Goal: Task Accomplishment & Management: Manage account settings

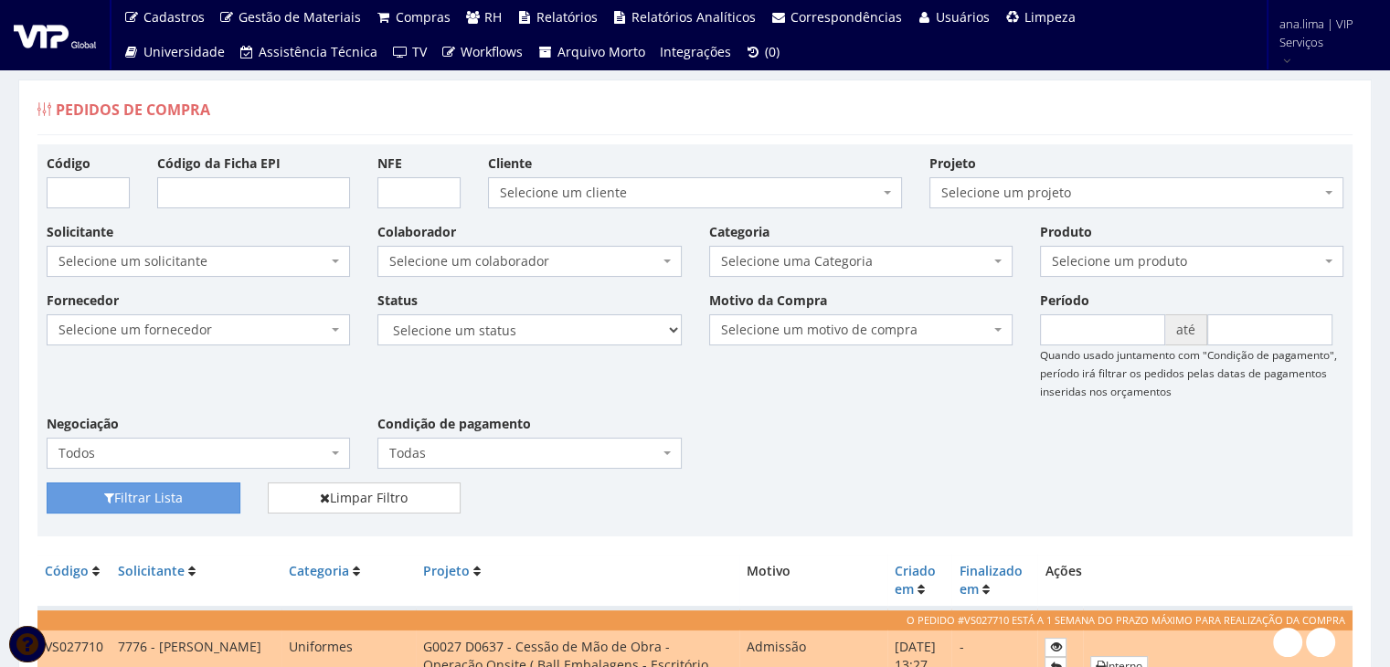
click at [597, 252] on span "Selecione um colaborador" at bounding box center [523, 261] width 269 height 18
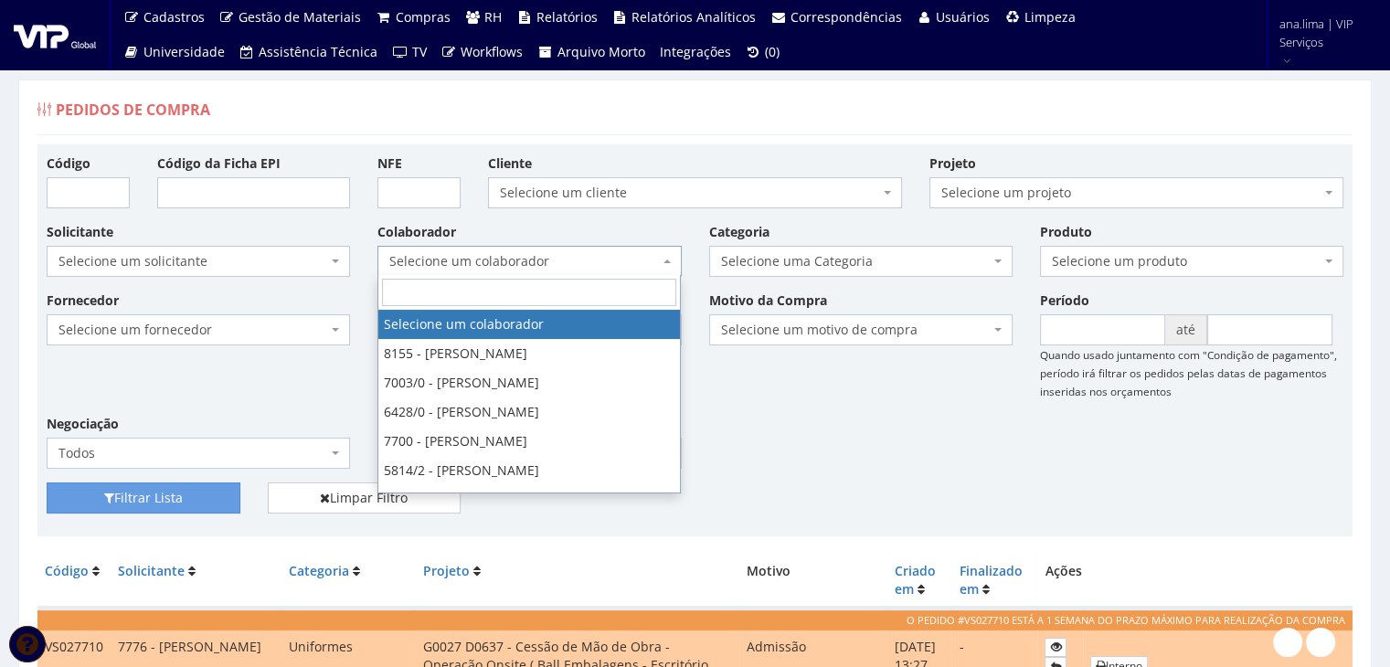
click at [597, 252] on span "Selecione um colaborador" at bounding box center [523, 261] width 269 height 18
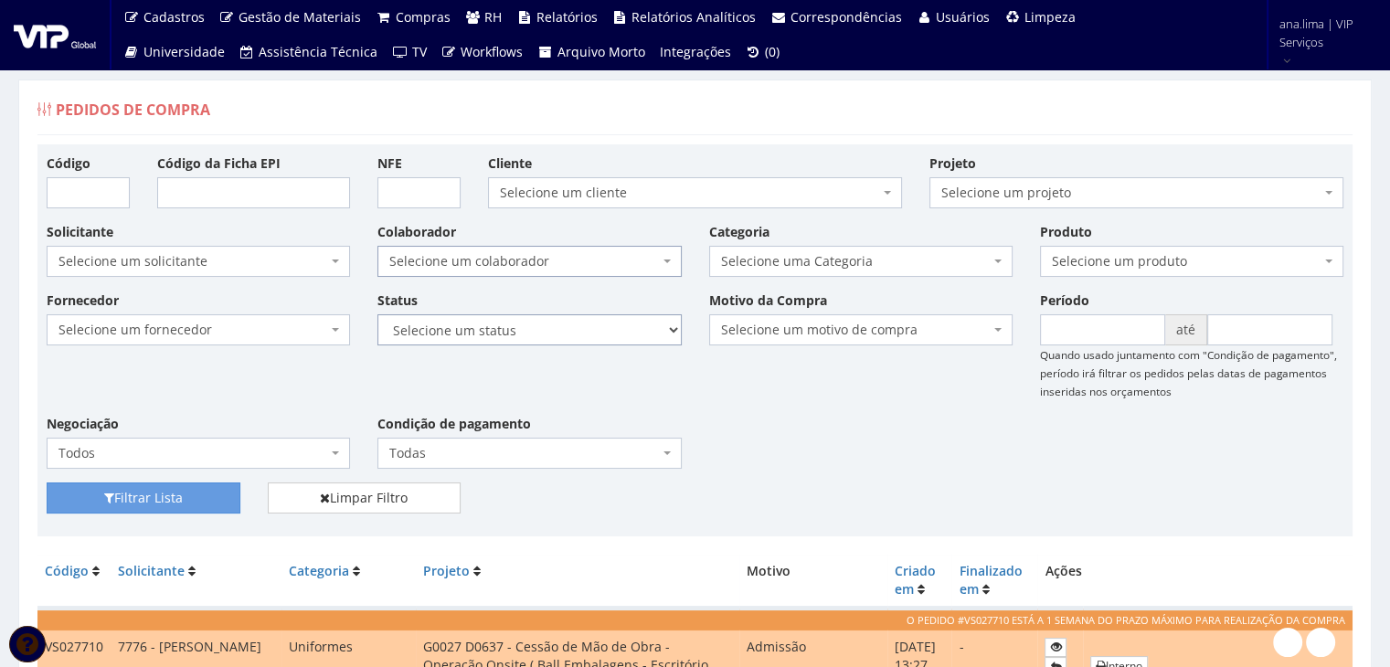
click at [594, 339] on select "Selecione um status Cancelado Aguardando Aprovação Diretoria Pedido Aprovado Ag…" at bounding box center [528, 329] width 303 height 31
select select "1"
click at [377, 314] on select "Selecione um status Cancelado Aguardando Aprovação Diretoria Pedido Aprovado Ag…" at bounding box center [528, 329] width 303 height 31
click at [184, 502] on button "Filtrar Lista" at bounding box center [144, 497] width 194 height 31
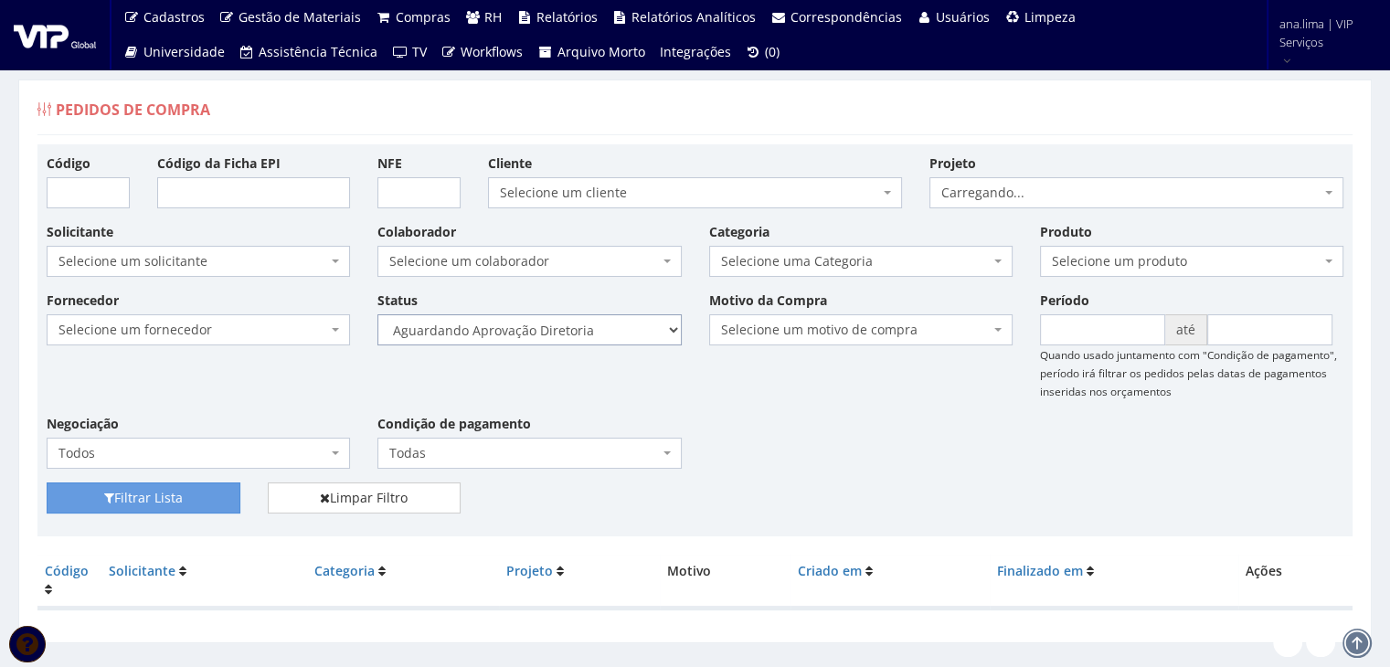
click at [600, 340] on select "Selecione um status Cancelado Aguardando Aprovação Diretoria Pedido Aprovado Ag…" at bounding box center [528, 329] width 303 height 31
select select "4"
click at [377, 314] on select "Selecione um status Cancelado Aguardando Aprovação Diretoria Pedido Aprovado Ag…" at bounding box center [528, 329] width 303 height 31
click at [209, 503] on button "Filtrar Lista" at bounding box center [144, 497] width 194 height 31
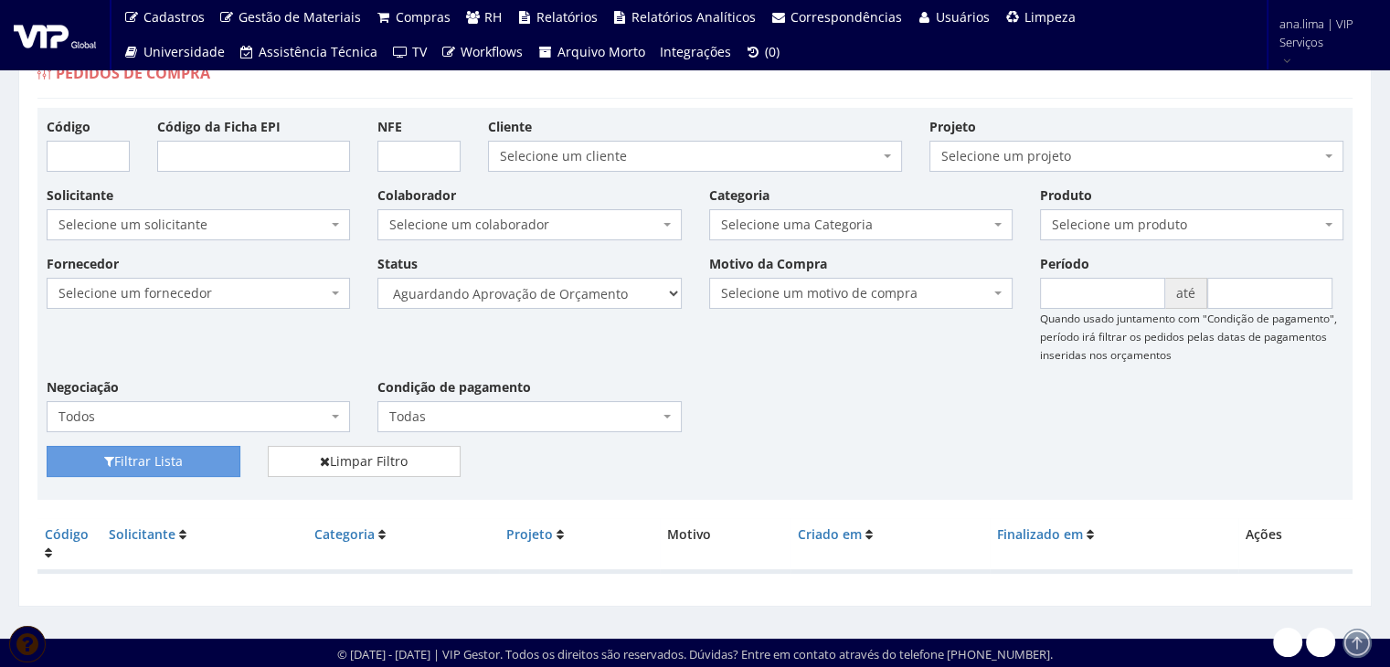
scroll to position [37, 0]
click at [605, 298] on select "Selecione um status Cancelado Aguardando Aprovação Diretoria Pedido Aprovado Ag…" at bounding box center [528, 293] width 303 height 31
select select "1"
click at [377, 278] on select "Selecione um status Cancelado Aguardando Aprovação Diretoria Pedido Aprovado Ag…" at bounding box center [528, 293] width 303 height 31
click at [160, 470] on button "Filtrar Lista" at bounding box center [144, 461] width 194 height 31
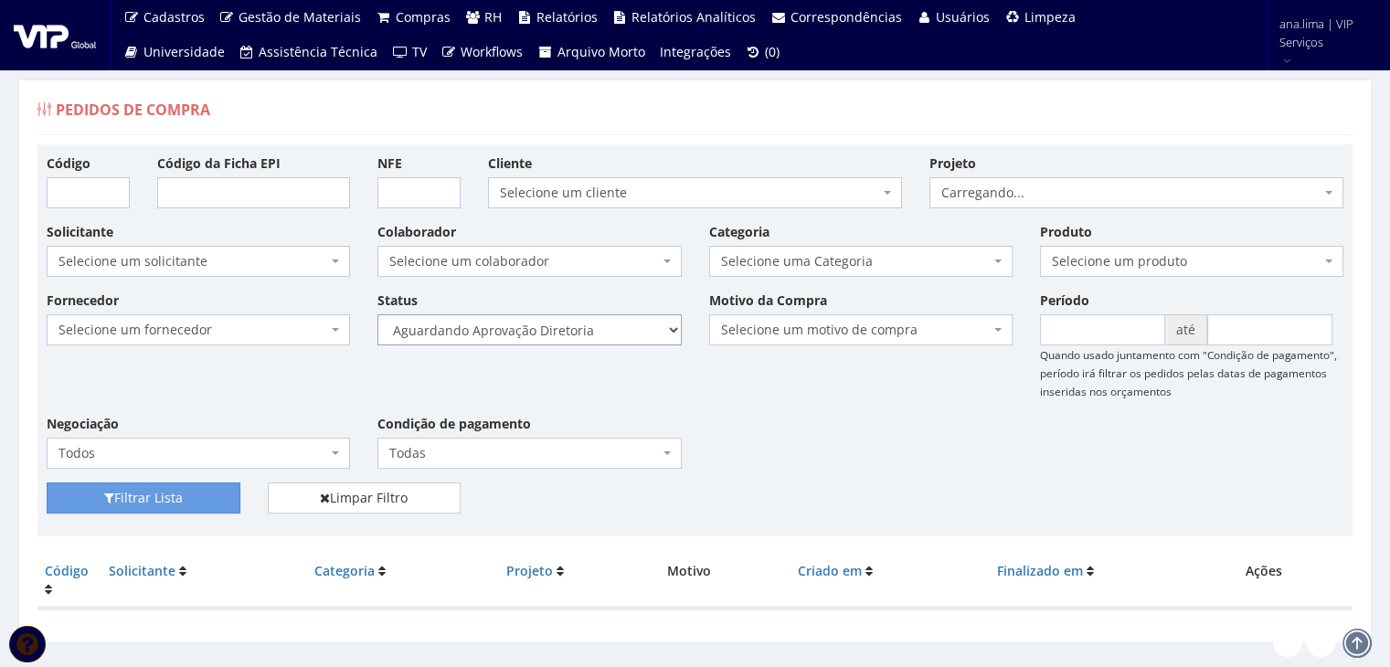
click at [594, 327] on select "Selecione um status Cancelado Aguardando Aprovação Diretoria Pedido Aprovado Ag…" at bounding box center [528, 329] width 303 height 31
select select "4"
click at [377, 314] on select "Selecione um status Cancelado Aguardando Aprovação Diretoria Pedido Aprovado Ag…" at bounding box center [528, 329] width 303 height 31
click at [193, 487] on button "Filtrar Lista" at bounding box center [144, 497] width 194 height 31
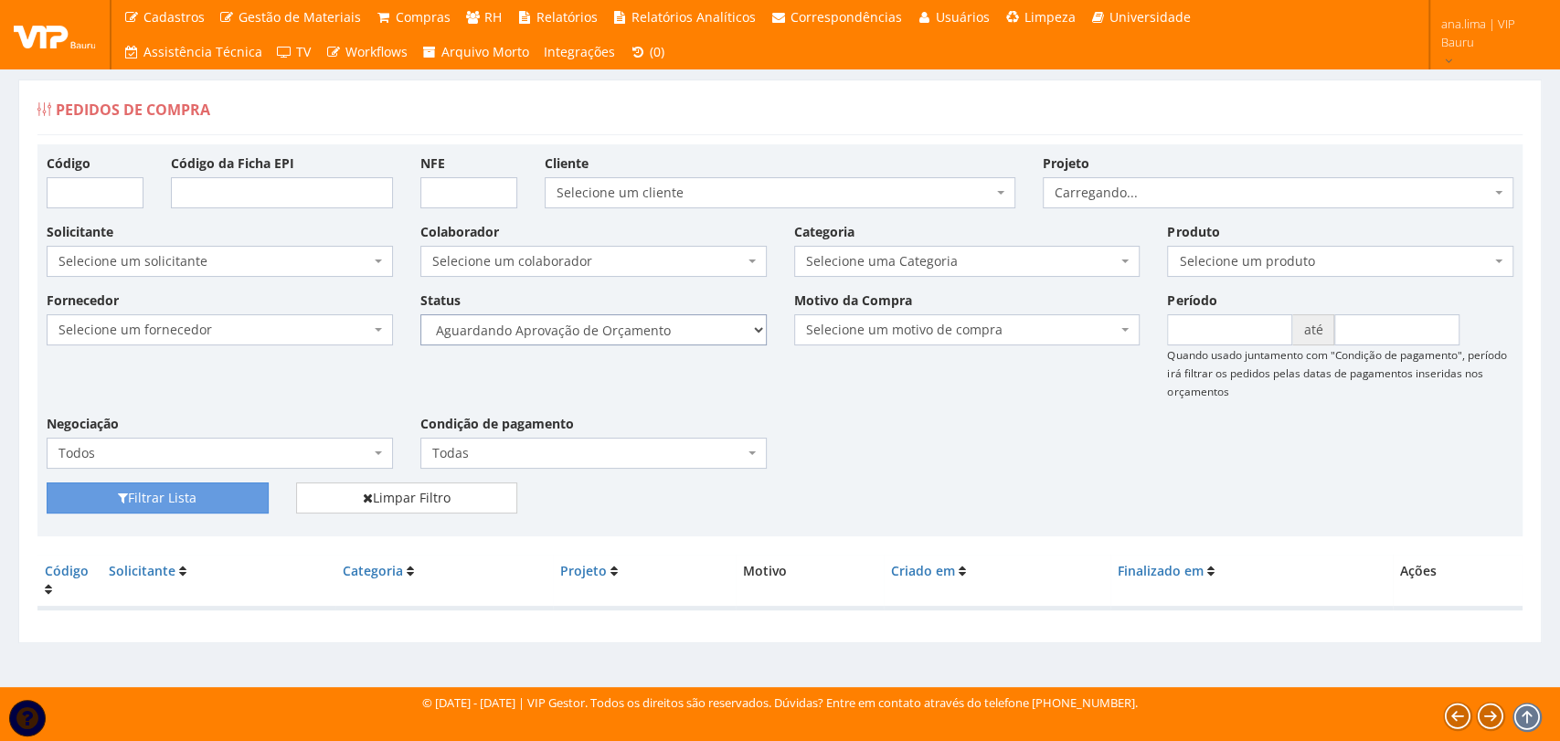
click at [671, 333] on select "Selecione um status Cancelado Aguardando Aprovação Diretoria Pedido Aprovado Ag…" at bounding box center [593, 329] width 346 height 31
select select "1"
click at [420, 314] on select "Selecione um status Cancelado Aguardando Aprovação Diretoria Pedido Aprovado Ag…" at bounding box center [593, 329] width 346 height 31
click at [231, 501] on button "Filtrar Lista" at bounding box center [158, 497] width 222 height 31
click at [634, 329] on select "Selecione um status Cancelado Aguardando Aprovação Diretoria Pedido Aprovado Ag…" at bounding box center [593, 329] width 346 height 31
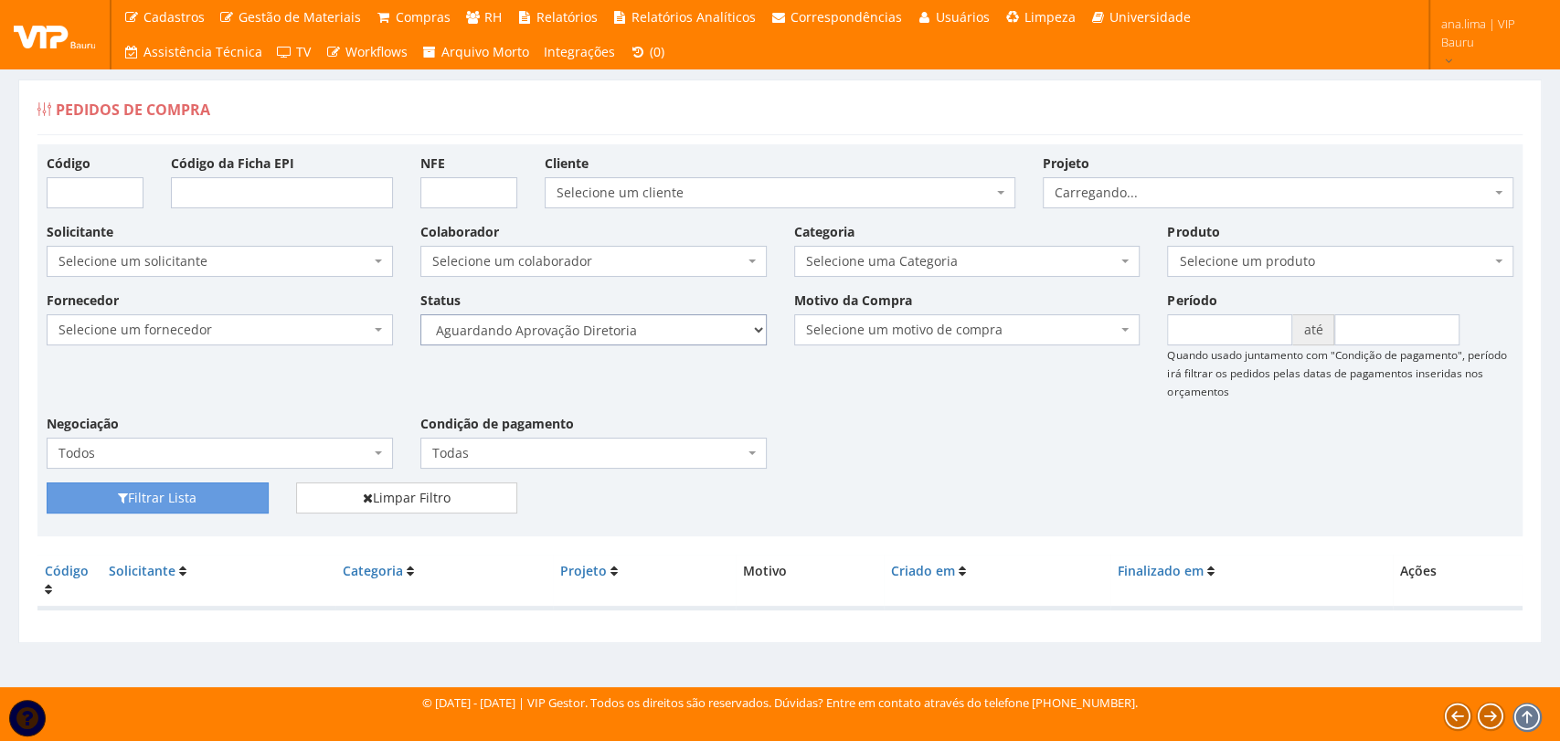
select select "4"
click at [420, 314] on select "Selecione um status Cancelado Aguardando Aprovação Diretoria Pedido Aprovado Ag…" at bounding box center [593, 329] width 346 height 31
click at [229, 501] on button "Filtrar Lista" at bounding box center [158, 497] width 222 height 31
drag, startPoint x: 0, startPoint y: 0, endPoint x: 641, endPoint y: 342, distance: 726.7
click at [641, 342] on select "Selecione um status Cancelado Aguardando Aprovação Diretoria Pedido Aprovado Ag…" at bounding box center [593, 329] width 346 height 31
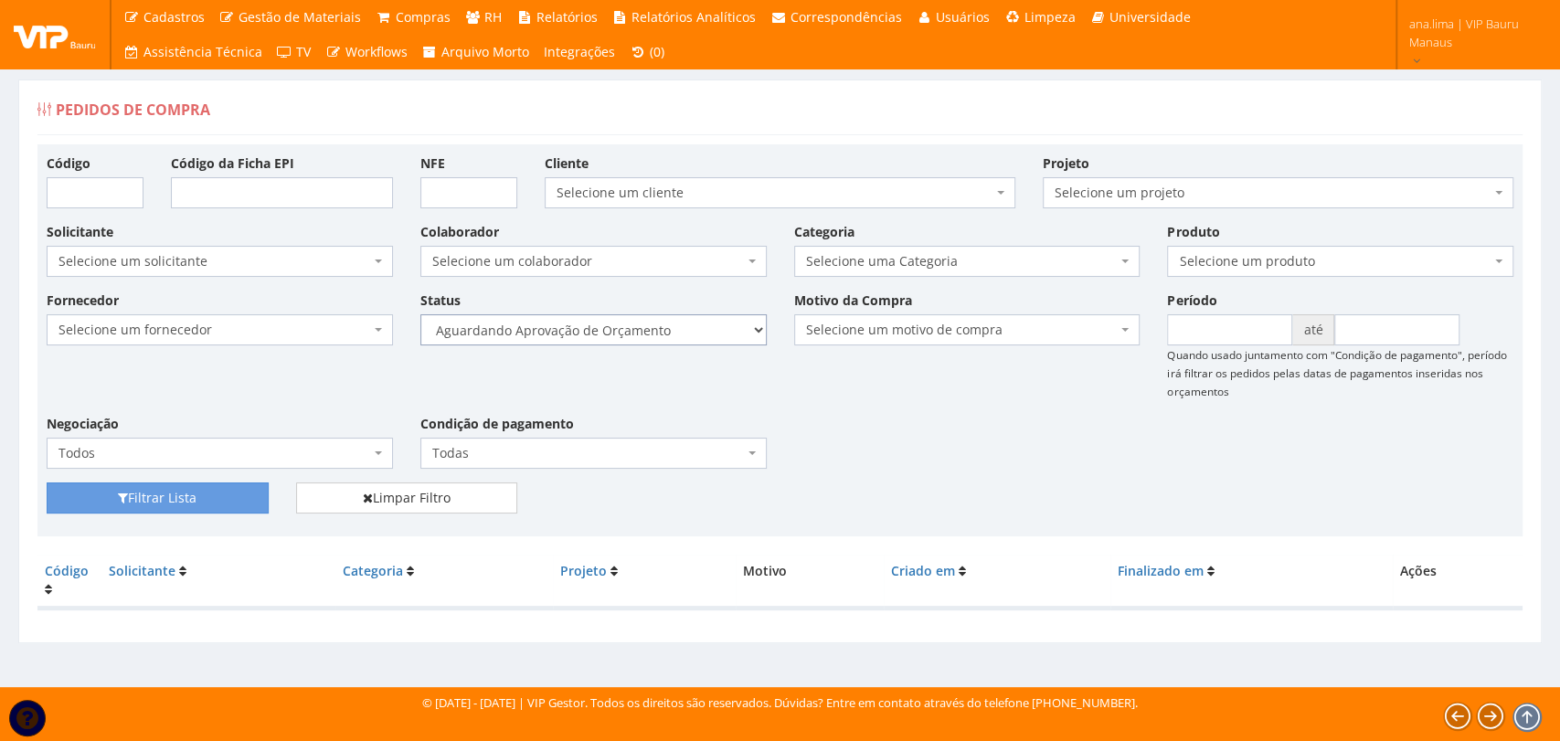
select select "1"
click at [420, 314] on select "Selecione um status Cancelado Aguardando Aprovação Diretoria Pedido Aprovado Ag…" at bounding box center [593, 329] width 346 height 31
click at [205, 497] on button "Filtrar Lista" at bounding box center [158, 497] width 222 height 31
click at [661, 329] on select "Selecione um status Cancelado Aguardando Aprovação Diretoria Pedido Aprovado Ag…" at bounding box center [593, 329] width 346 height 31
select select "4"
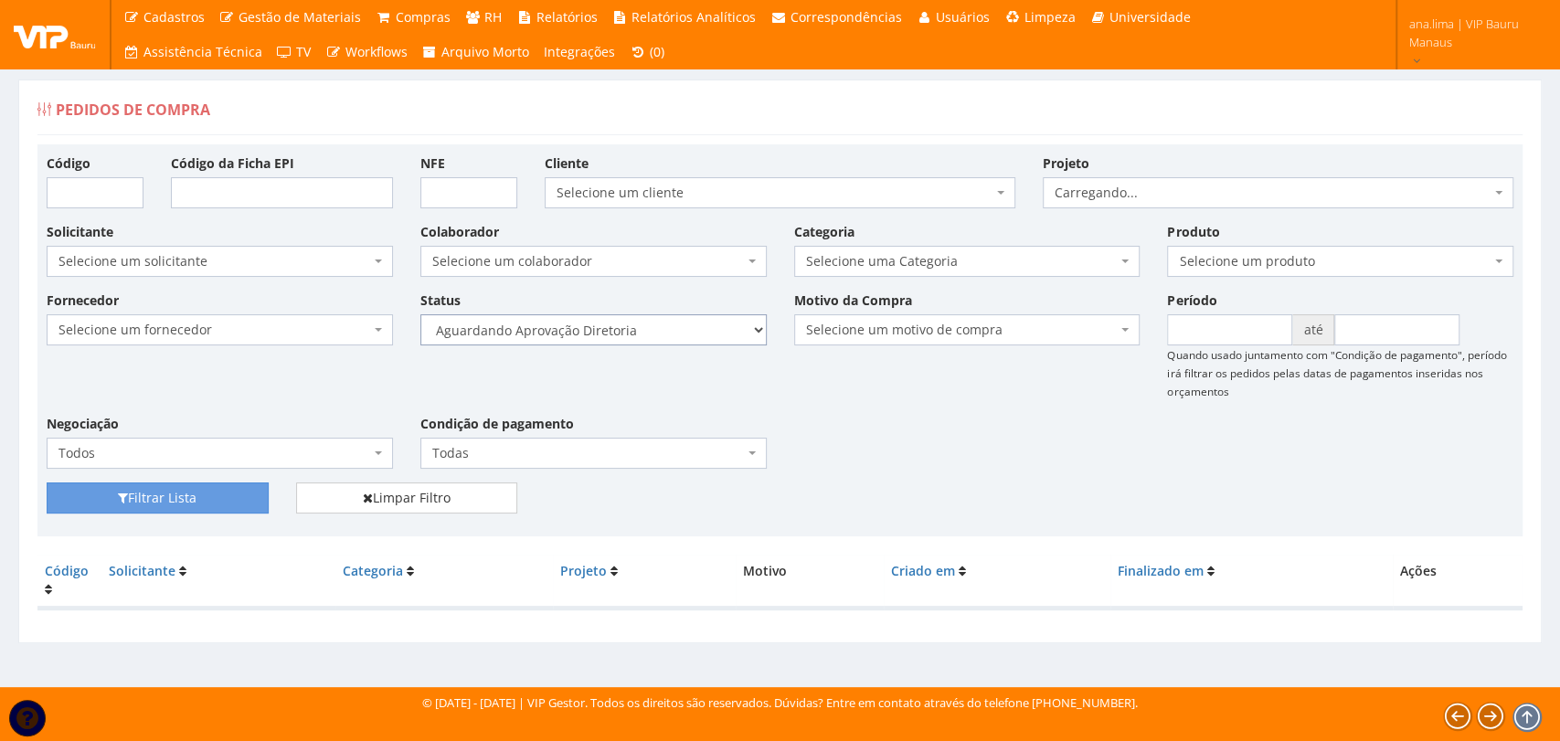
click at [420, 314] on select "Selecione um status Cancelado Aguardando Aprovação Diretoria Pedido Aprovado Ag…" at bounding box center [593, 329] width 346 height 31
click at [219, 501] on button "Filtrar Lista" at bounding box center [158, 497] width 222 height 31
click at [683, 331] on select "Selecione um status Cancelado Aguardando Aprovação Diretoria Pedido Aprovado Ag…" at bounding box center [593, 329] width 346 height 31
select select "1"
click at [420, 314] on select "Selecione um status Cancelado Aguardando Aprovação Diretoria Pedido Aprovado Ag…" at bounding box center [593, 329] width 346 height 31
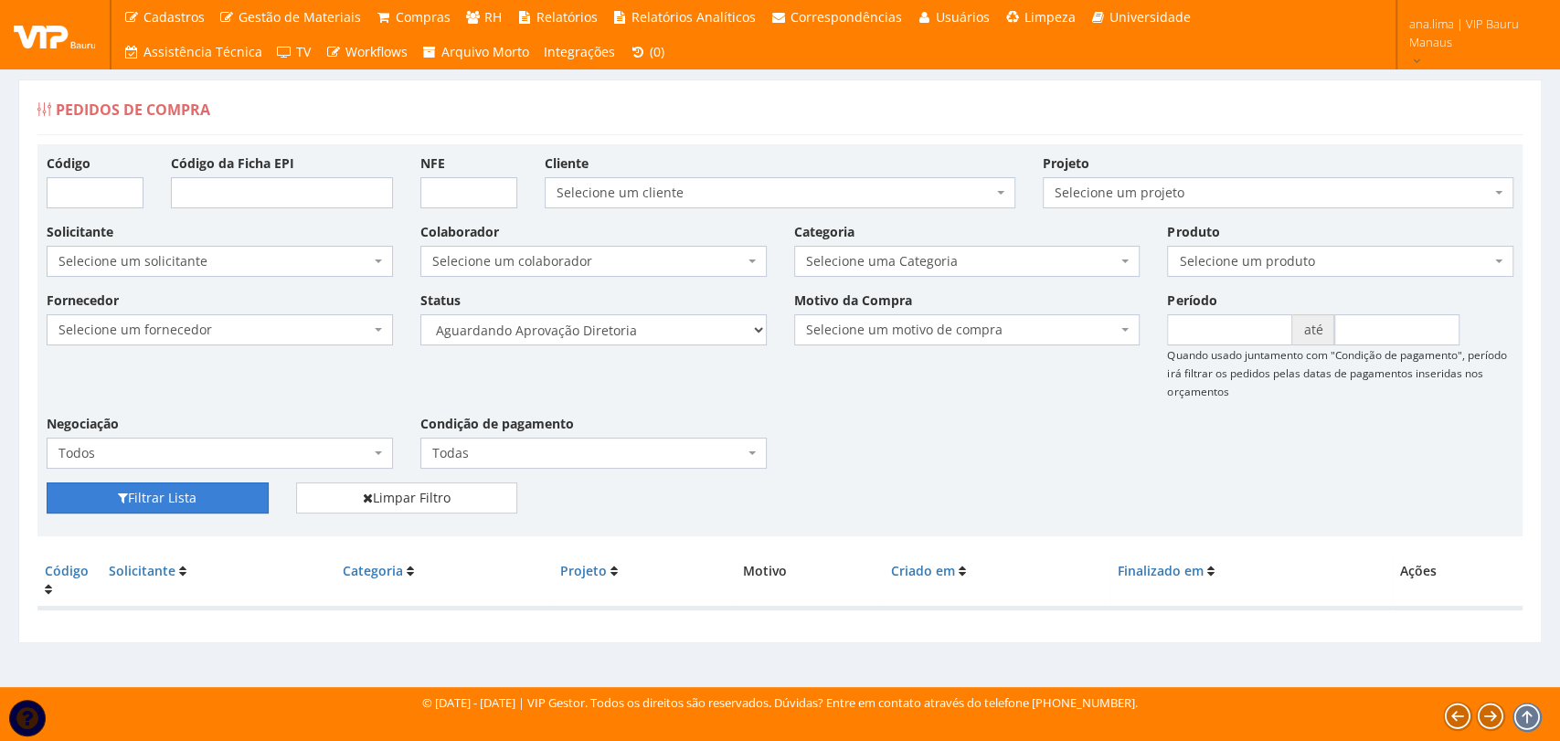
click at [214, 497] on button "Filtrar Lista" at bounding box center [158, 497] width 222 height 31
click at [626, 338] on select "Selecione um status Cancelado Aguardando Aprovação Diretoria Pedido Aprovado Ag…" at bounding box center [593, 329] width 346 height 31
select select "4"
click at [420, 314] on select "Selecione um status Cancelado Aguardando Aprovação Diretoria Pedido Aprovado Ag…" at bounding box center [593, 329] width 346 height 31
click at [211, 503] on button "Filtrar Lista" at bounding box center [158, 497] width 222 height 31
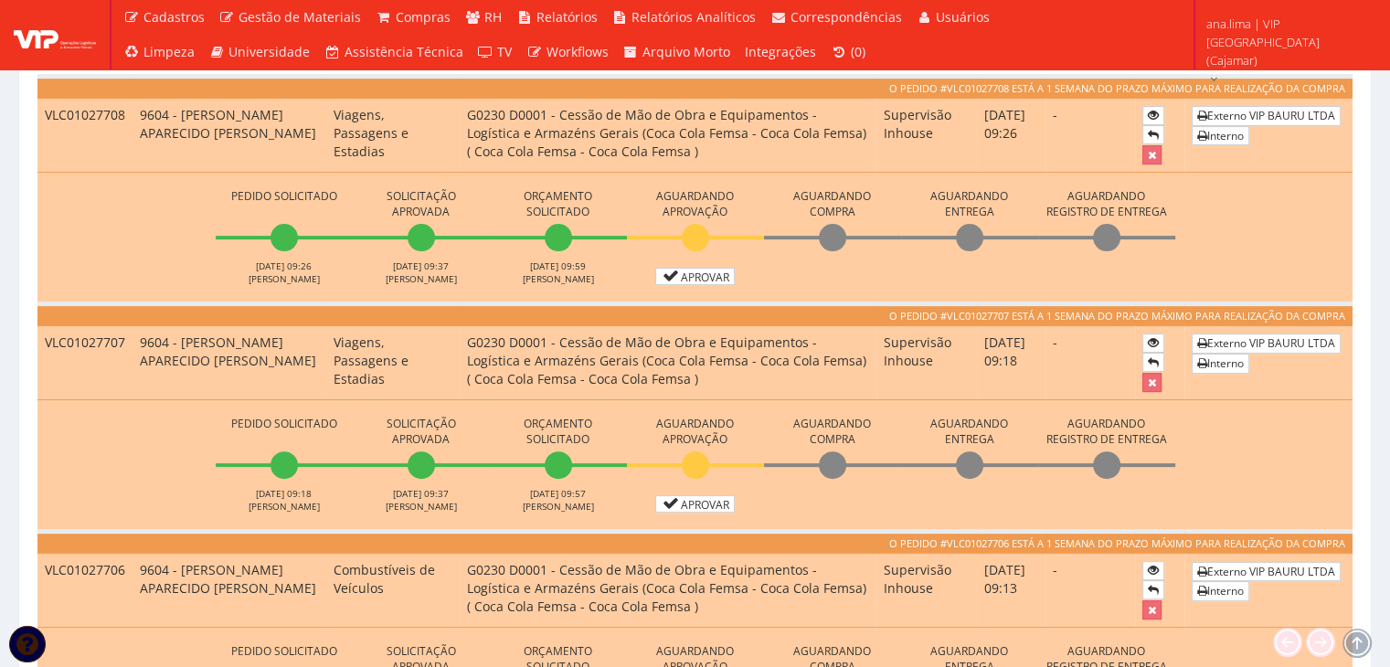
scroll to position [548, 0]
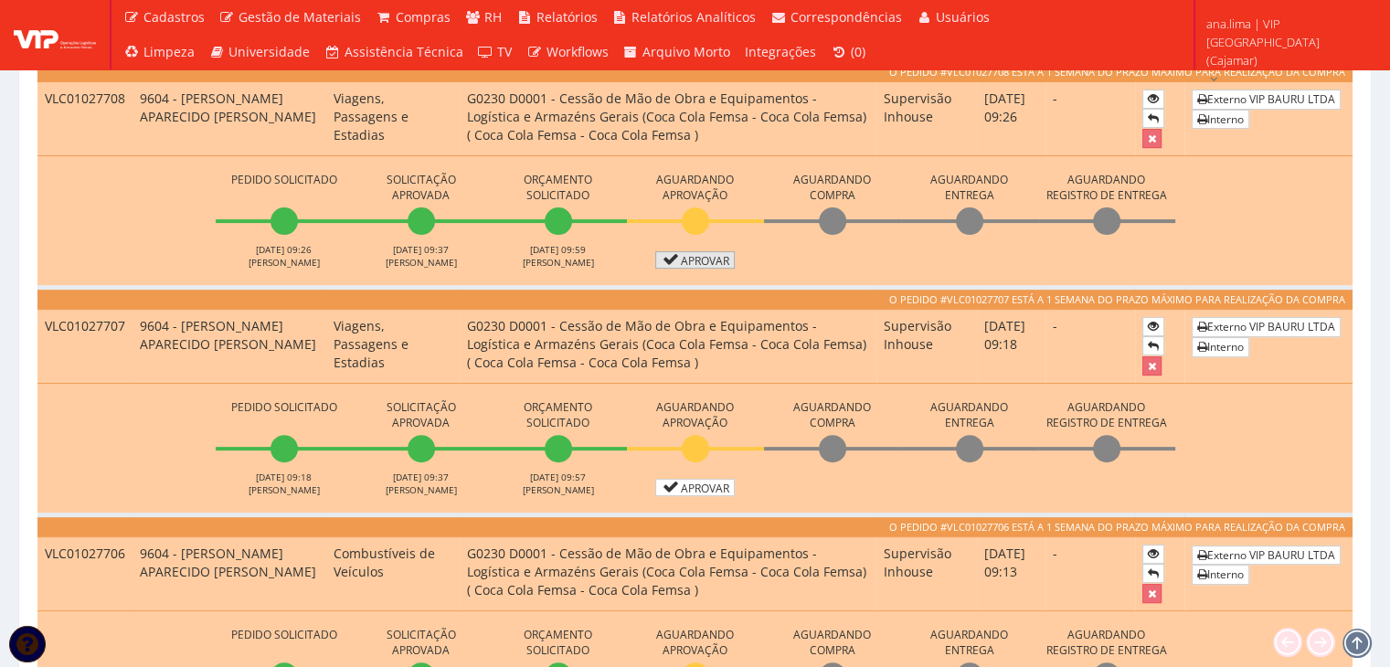
click at [698, 258] on link "Aprovar" at bounding box center [695, 259] width 80 height 17
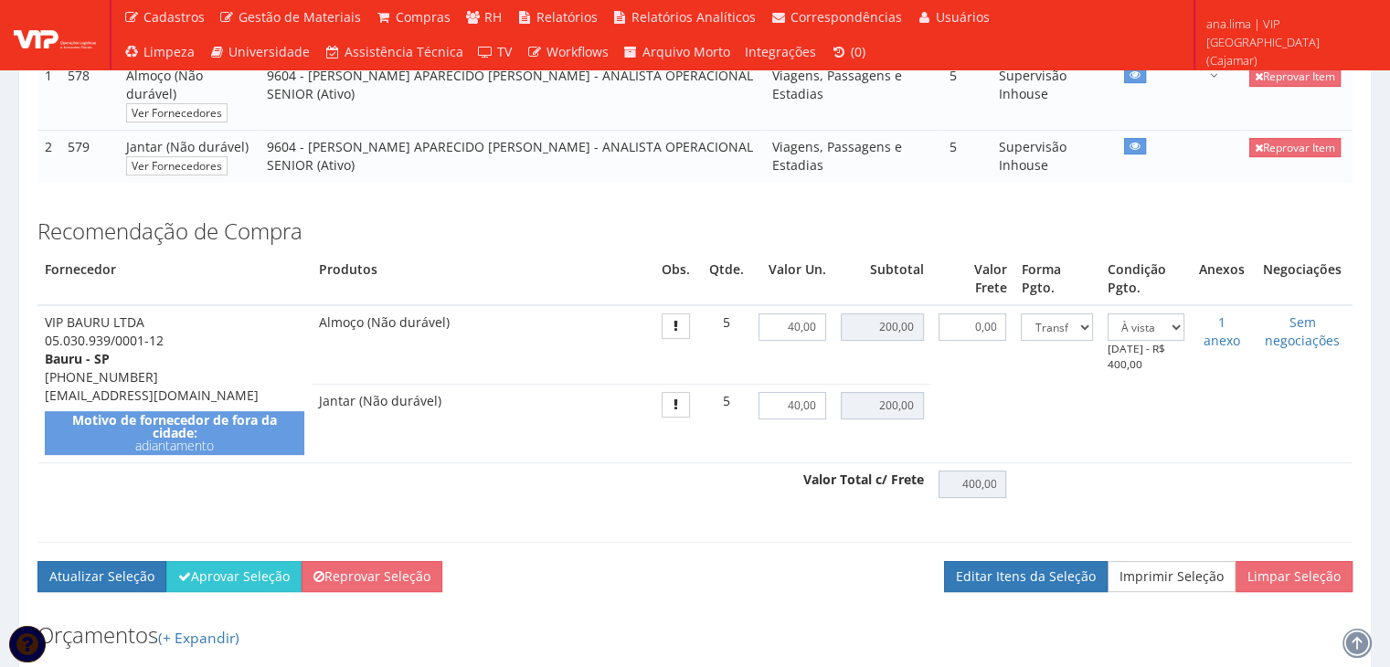
scroll to position [457, 0]
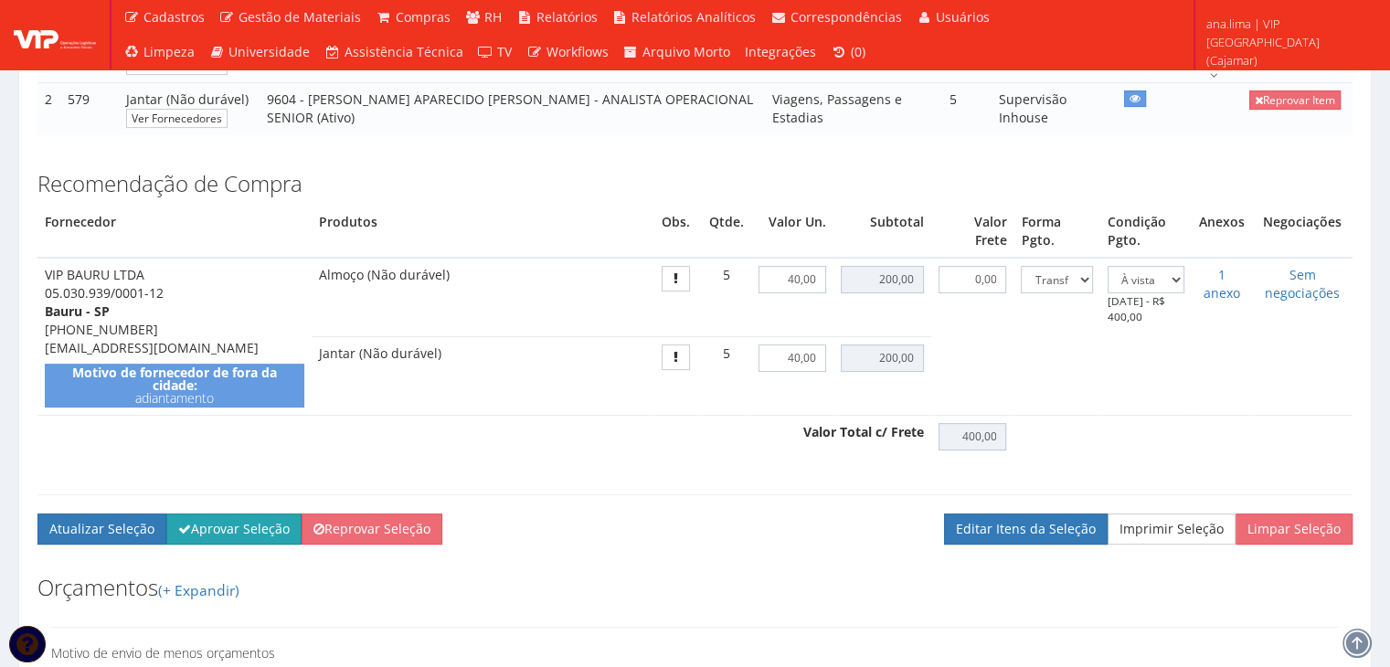
click at [230, 524] on button "Aprovar Seleção" at bounding box center [233, 528] width 135 height 31
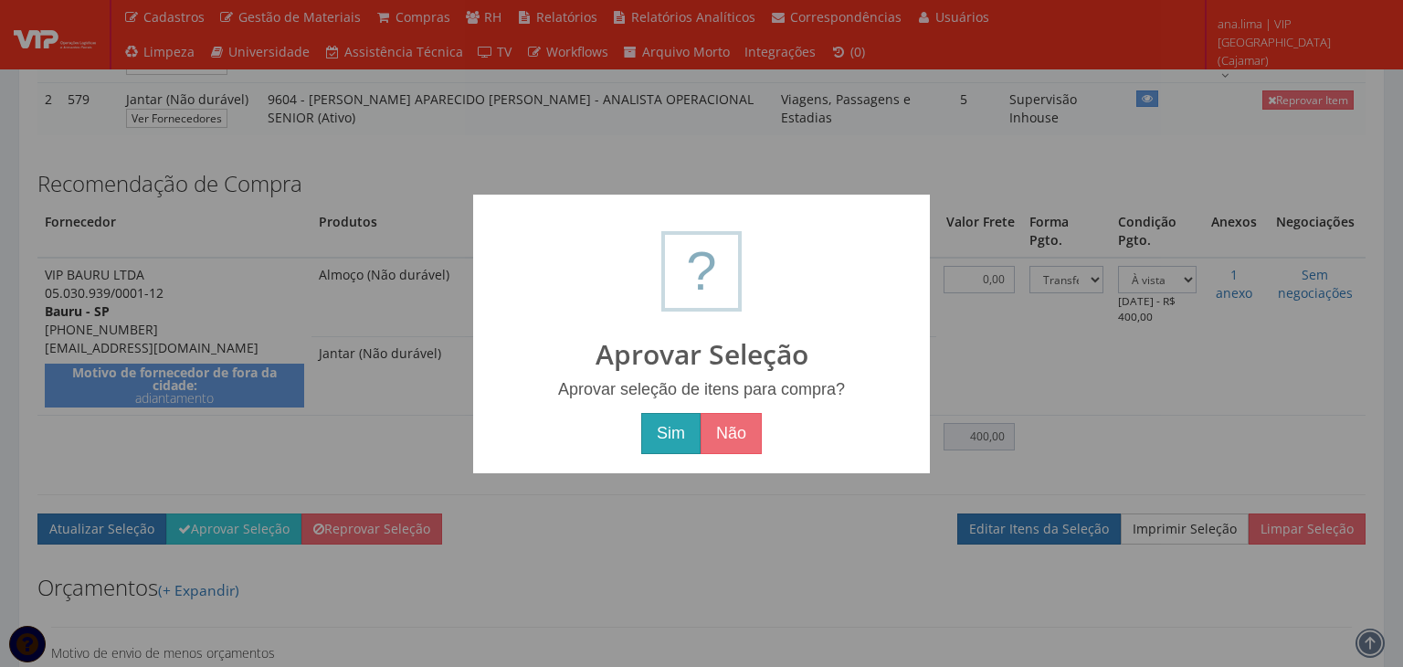
click at [671, 436] on button "Sim" at bounding box center [670, 434] width 59 height 42
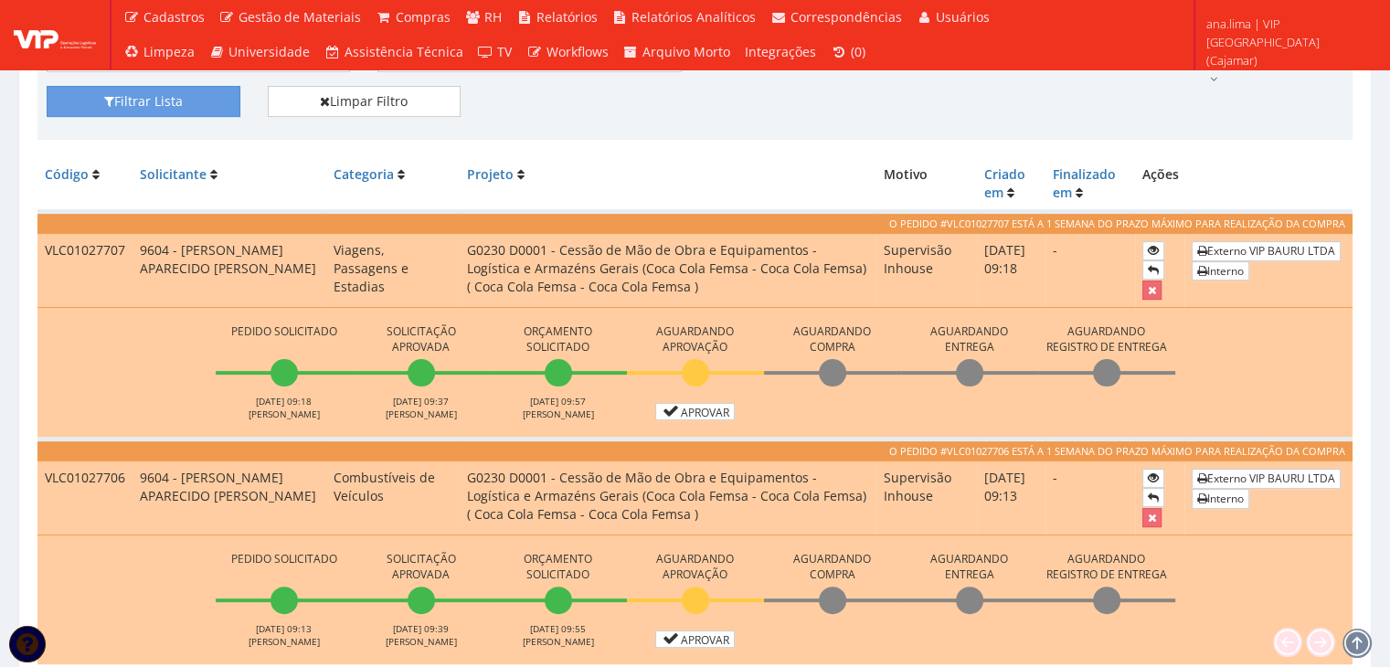
scroll to position [548, 0]
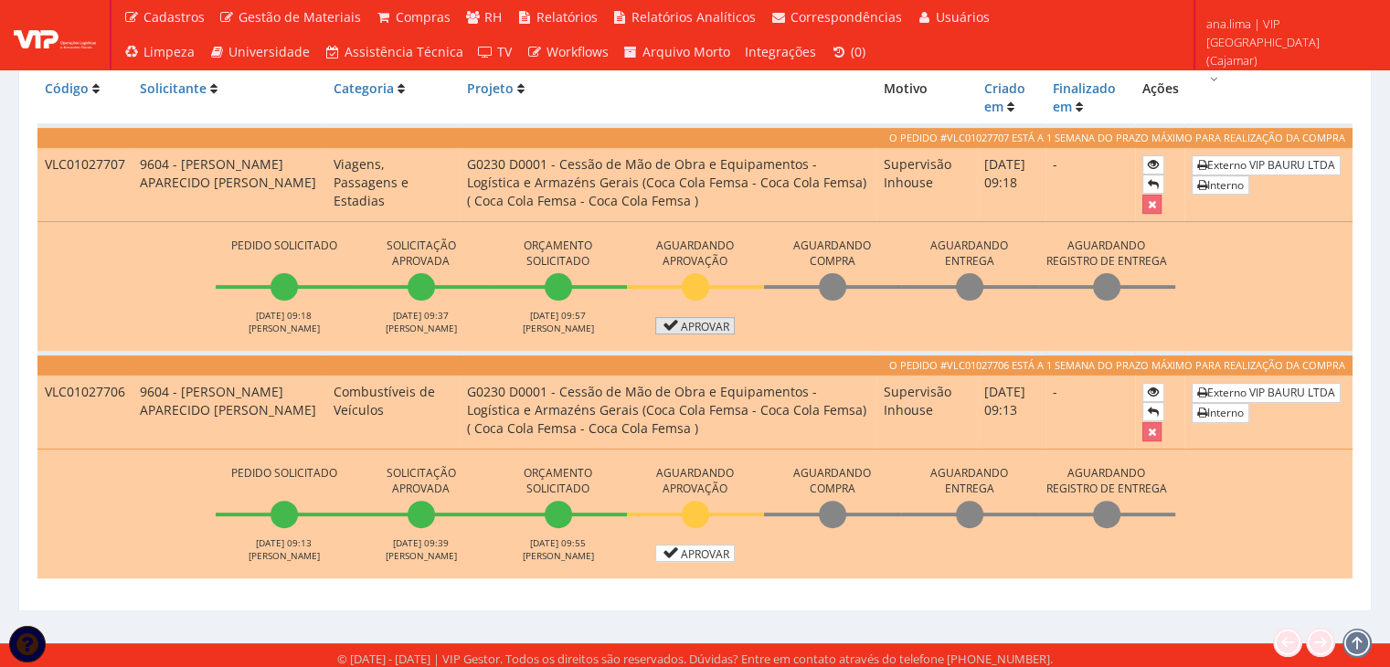
click at [703, 326] on link "Aprovar" at bounding box center [695, 325] width 80 height 17
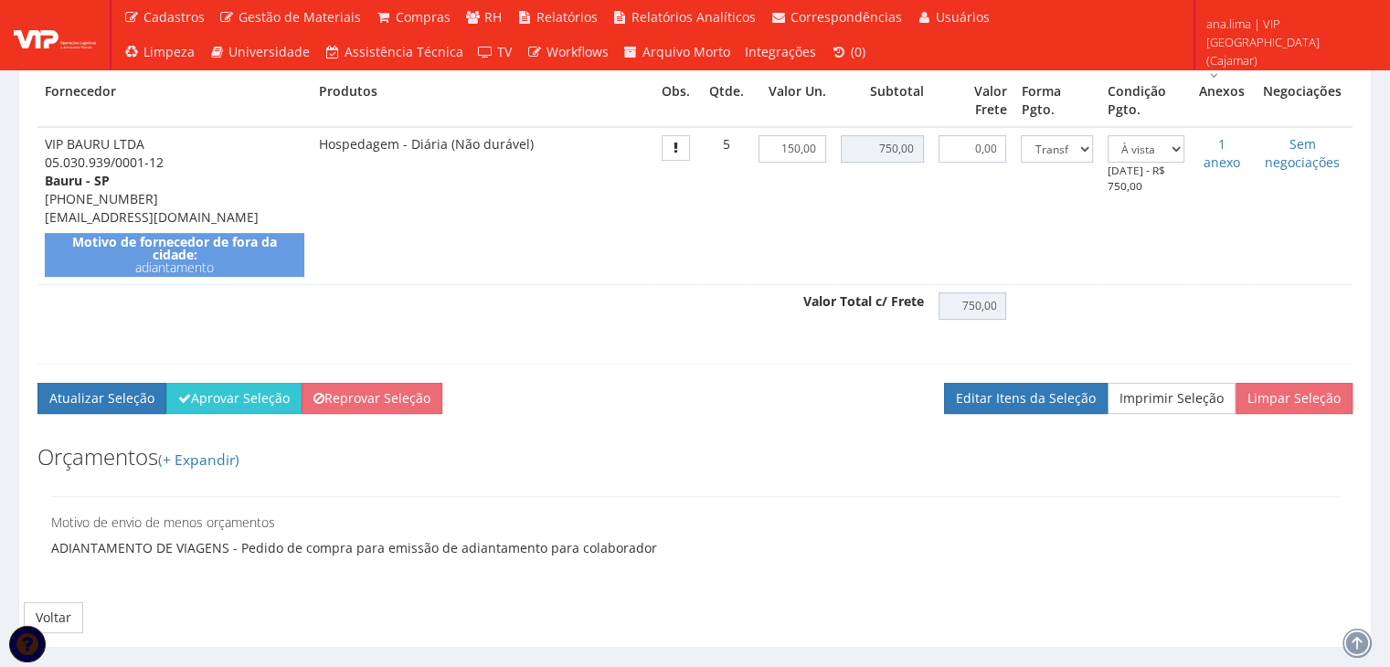
scroll to position [548, 0]
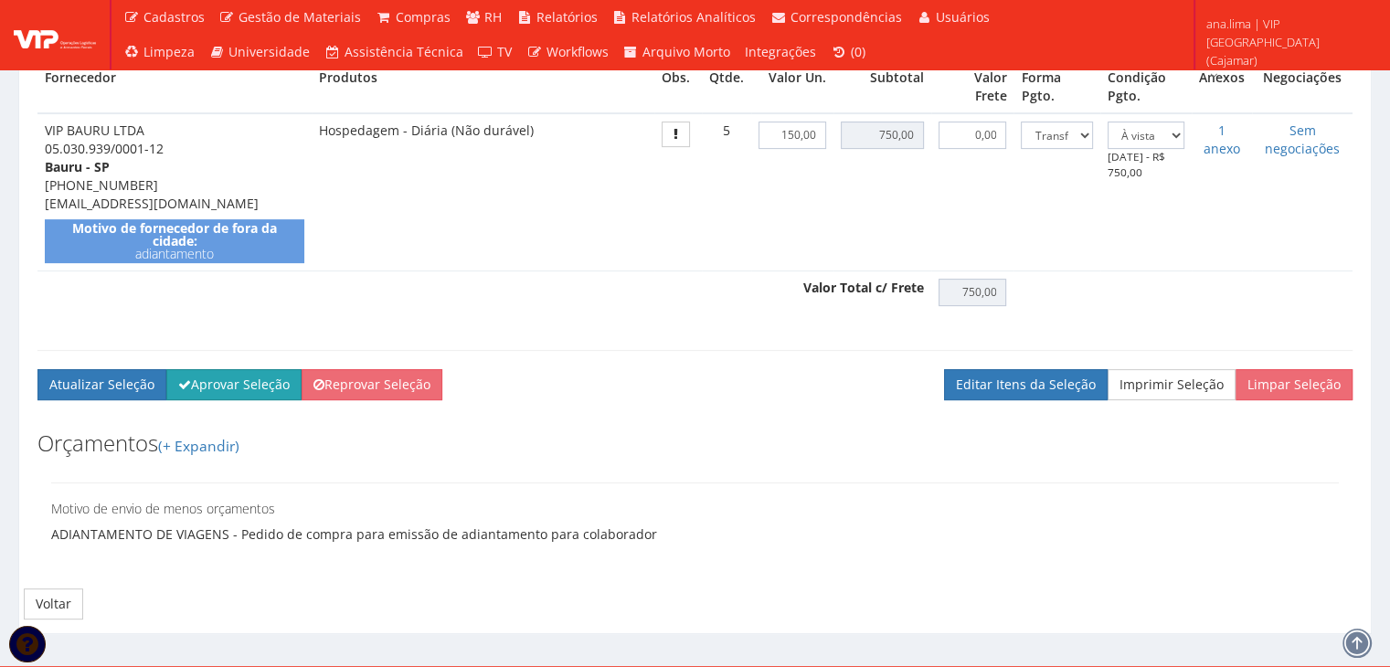
click at [227, 388] on button "Aprovar Seleção" at bounding box center [233, 384] width 135 height 31
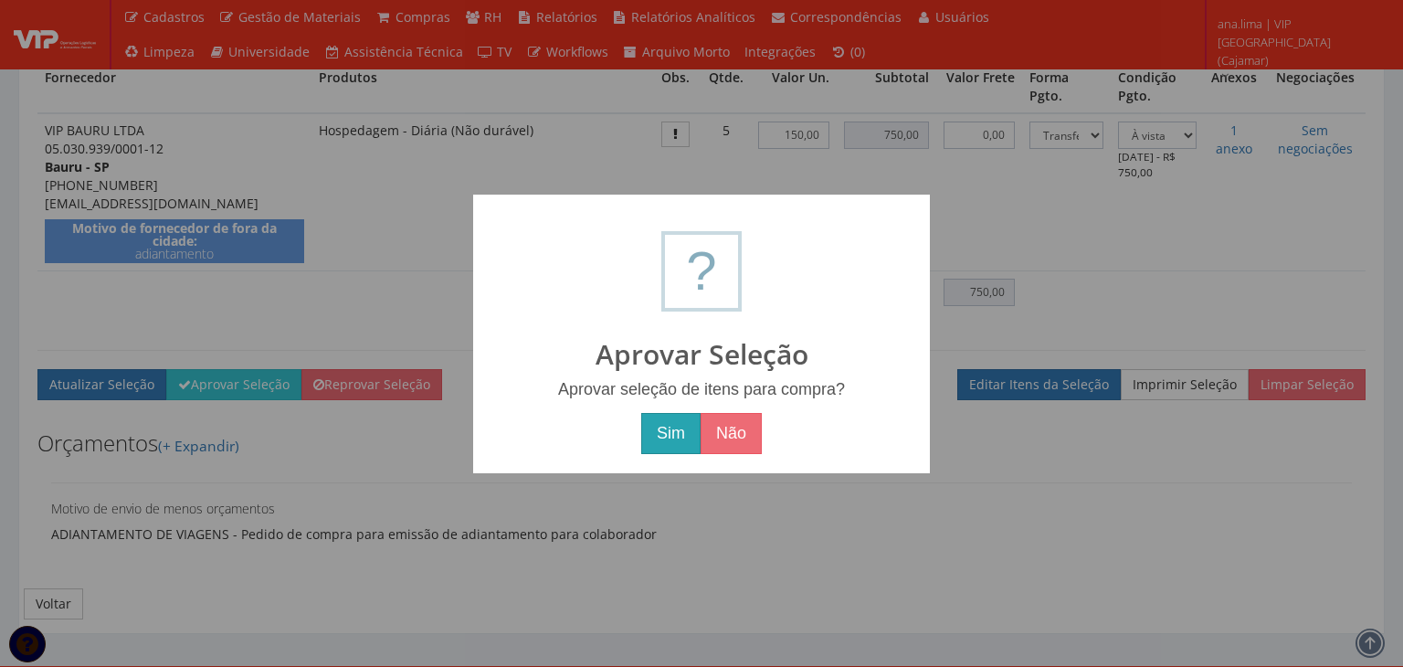
click at [676, 441] on button "Sim" at bounding box center [670, 434] width 59 height 42
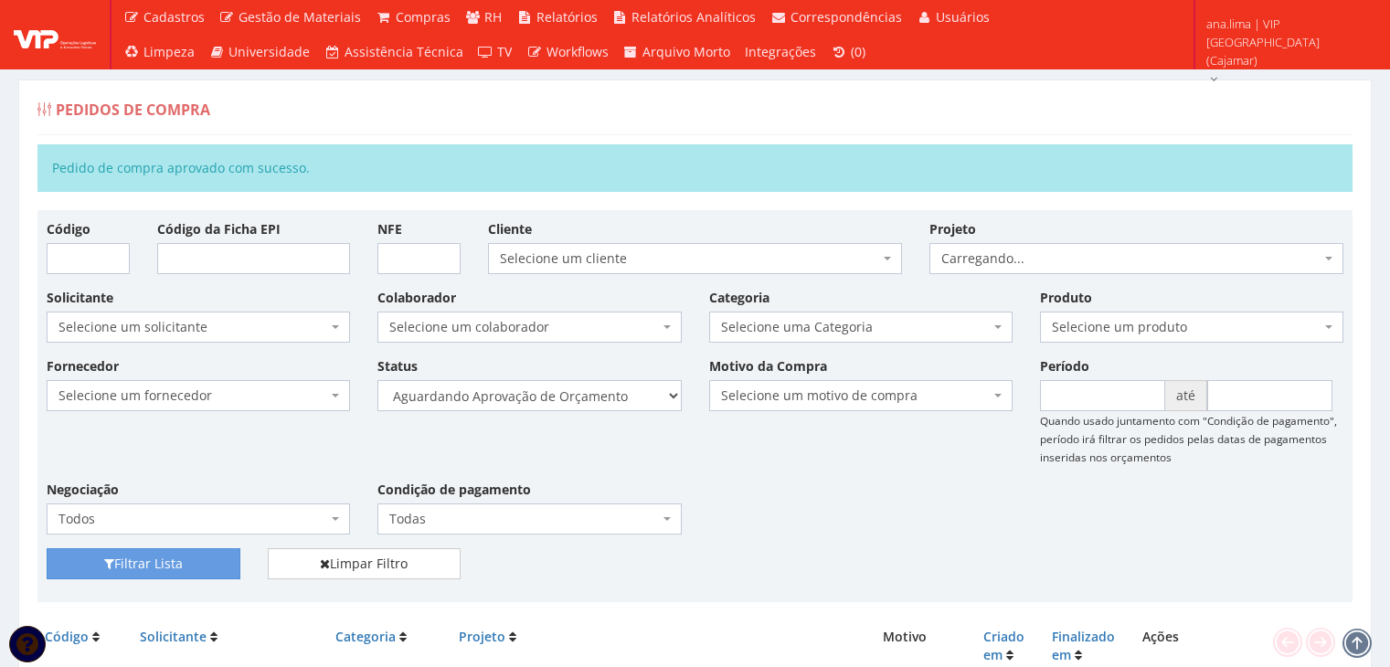
scroll to position [324, 0]
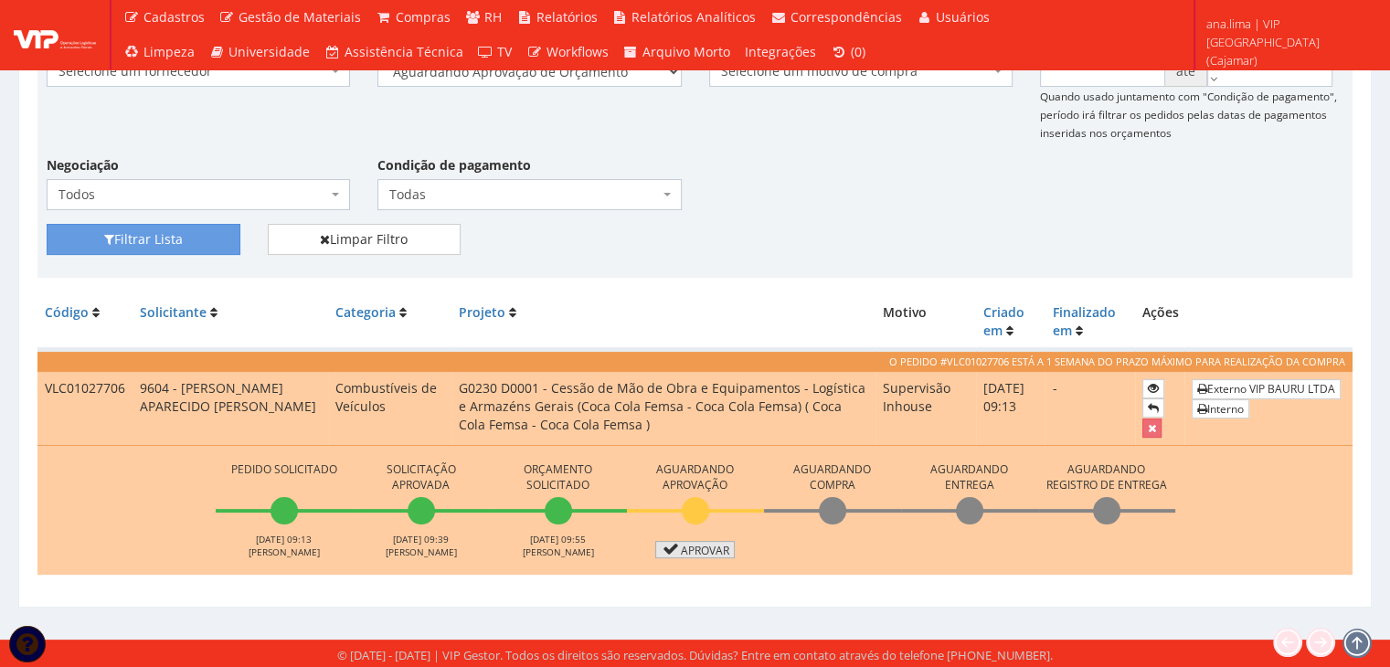
click at [702, 547] on link "Aprovar" at bounding box center [695, 549] width 80 height 17
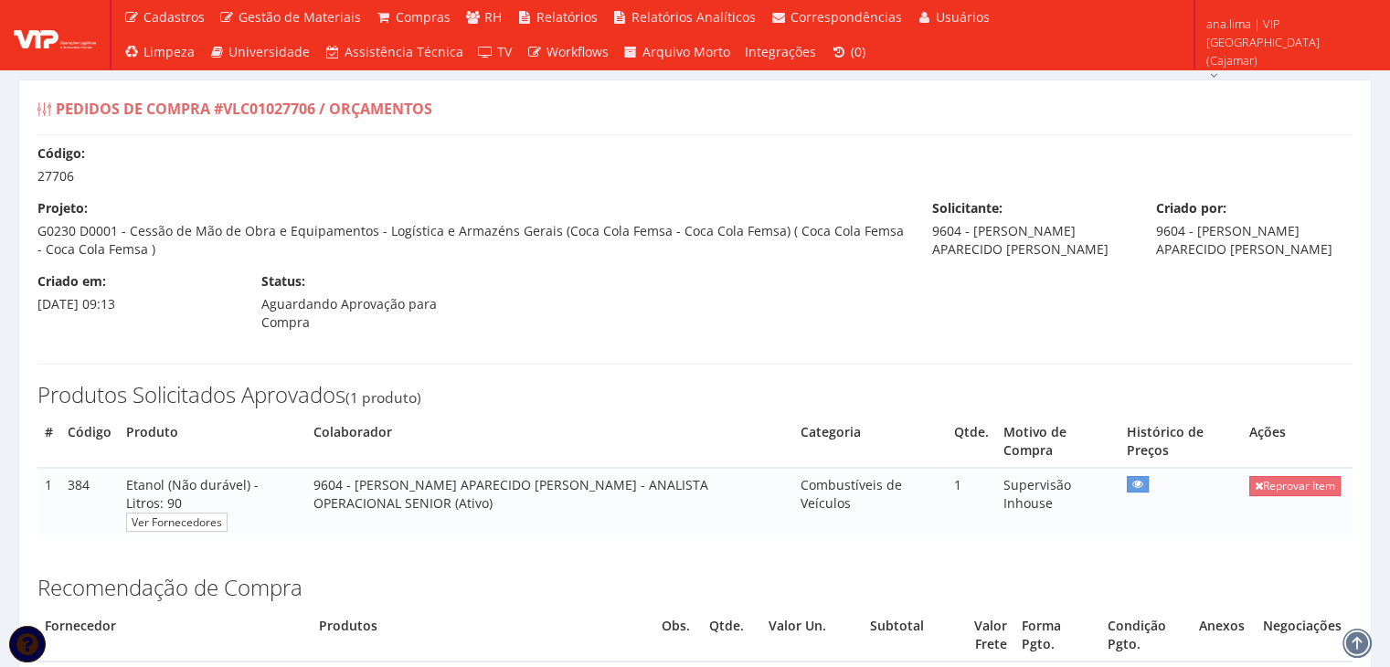
scroll to position [548, 0]
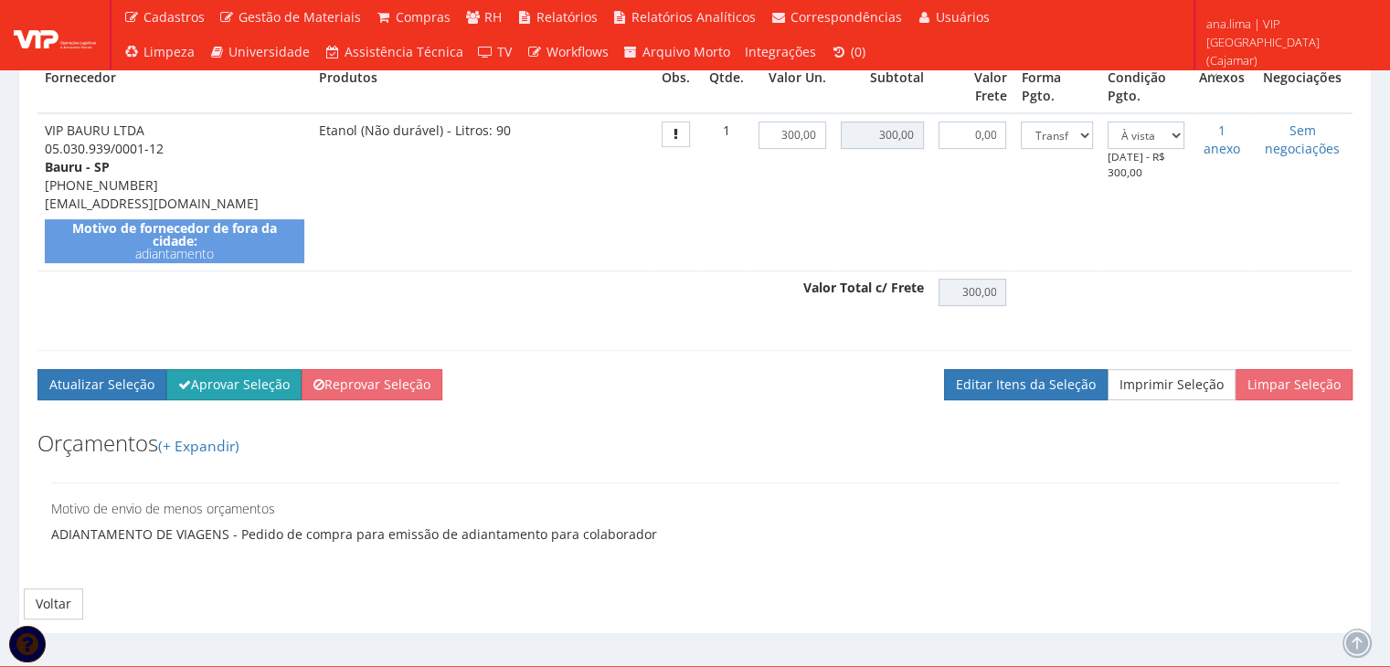
click at [245, 386] on button "Aprovar Seleção" at bounding box center [233, 384] width 135 height 31
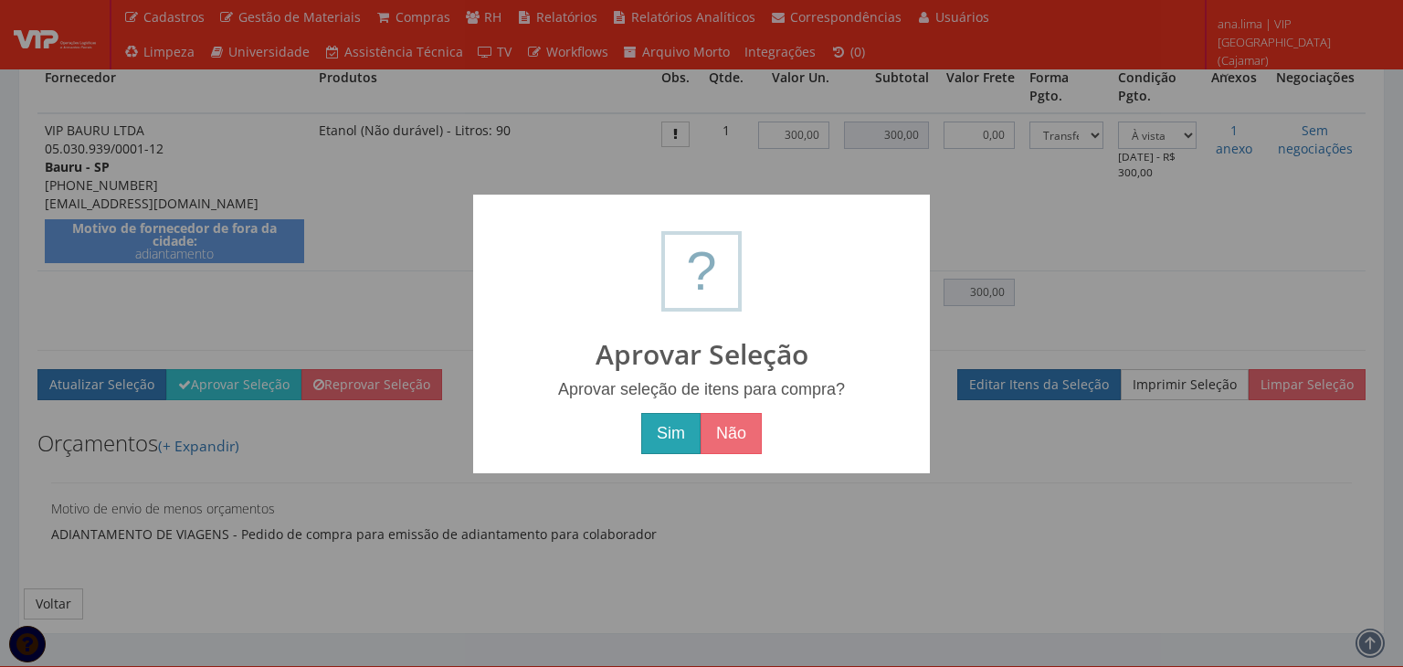
click at [676, 432] on button "Sim" at bounding box center [670, 434] width 59 height 42
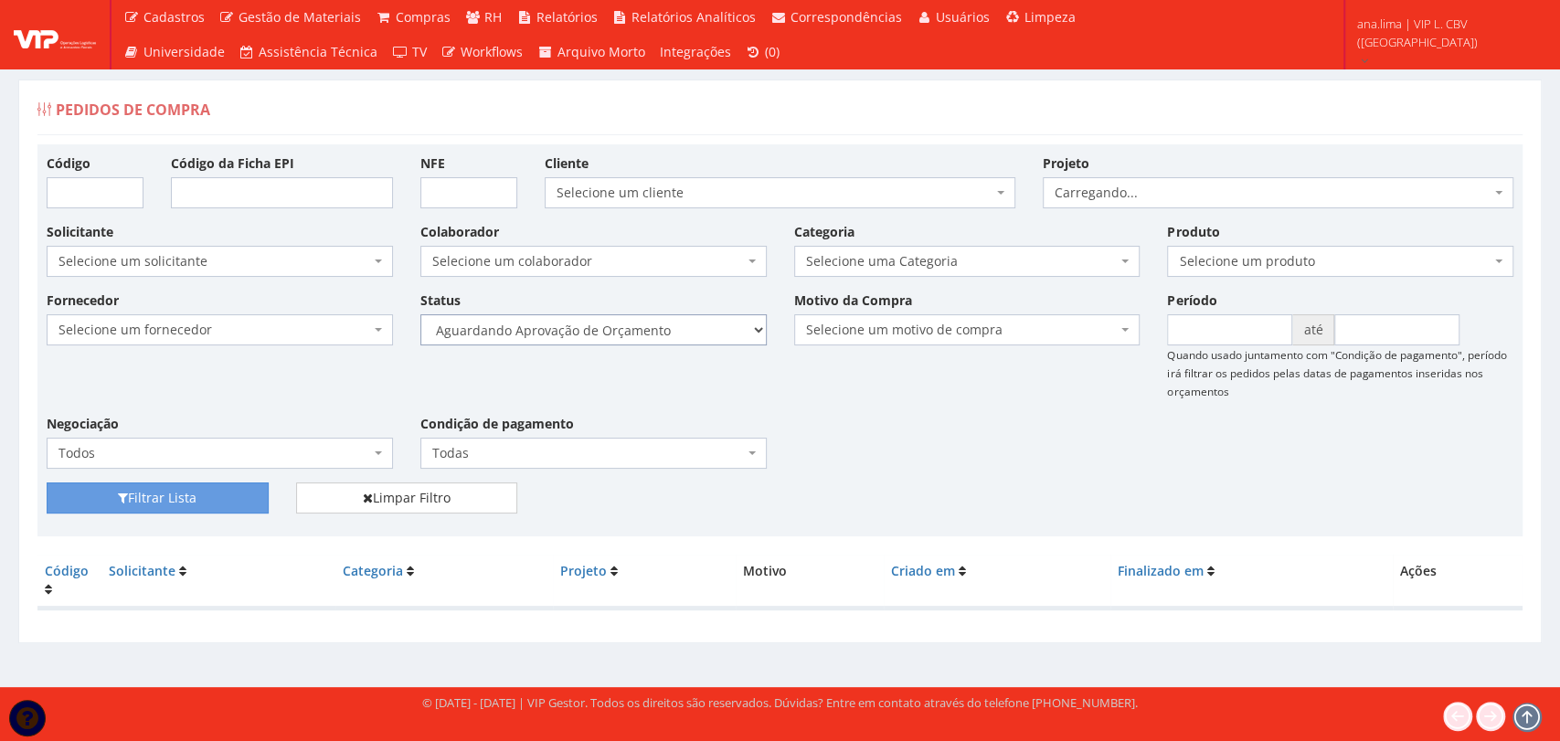
drag, startPoint x: 0, startPoint y: 0, endPoint x: 697, endPoint y: 337, distance: 774.4
click at [697, 334] on select "Selecione um status Cancelado Aguardando Aprovação Diretoria Pedido Aprovado Ag…" at bounding box center [593, 329] width 346 height 31
select select "1"
click at [420, 314] on select "Selecione um status Cancelado Aguardando Aprovação Diretoria Pedido Aprovado Ag…" at bounding box center [593, 329] width 346 height 31
click at [169, 506] on button "Filtrar Lista" at bounding box center [158, 497] width 222 height 31
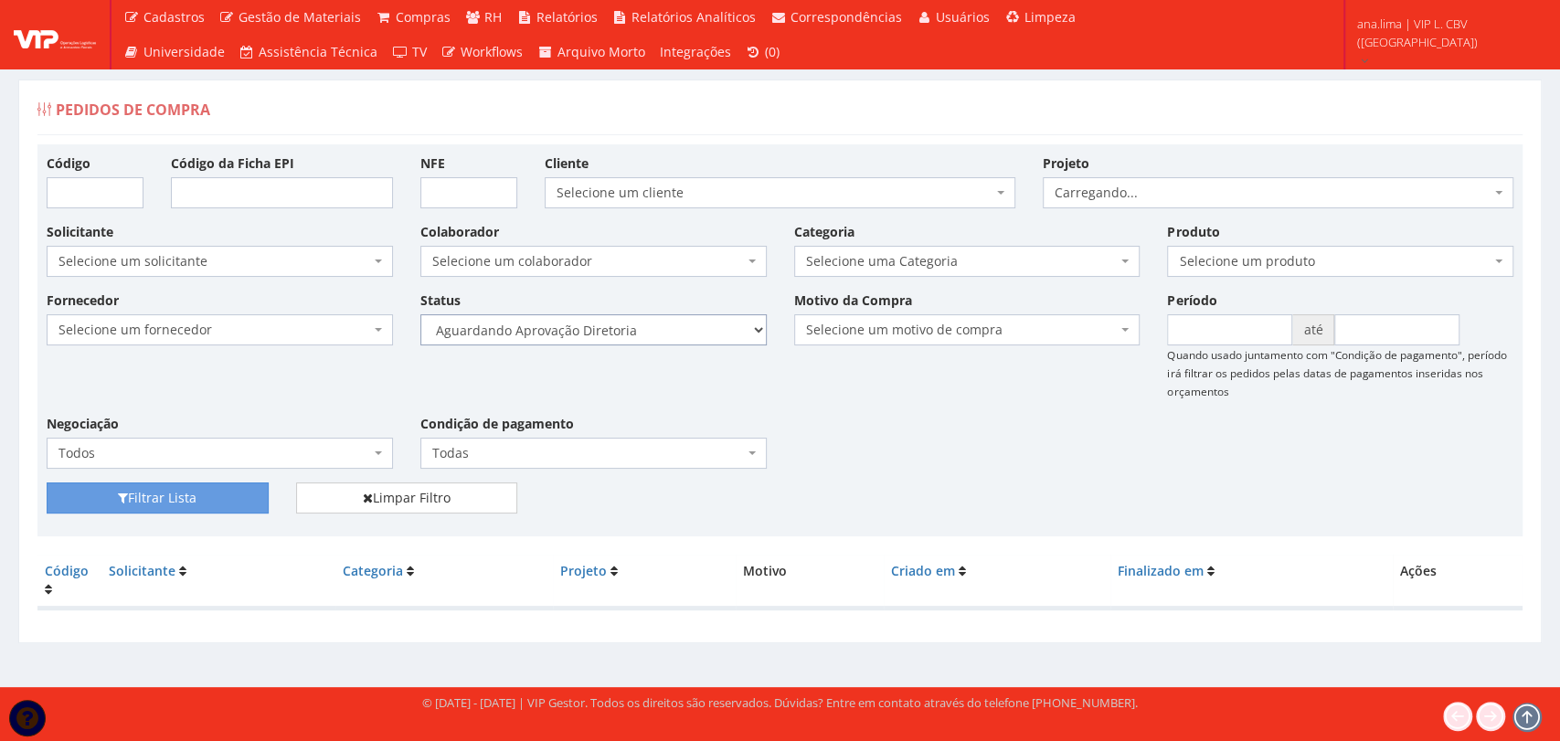
click at [664, 331] on select "Selecione um status Cancelado Aguardando Aprovação Diretoria Pedido Aprovado Ag…" at bounding box center [593, 329] width 346 height 31
select select "4"
click at [420, 314] on select "Selecione um status Cancelado Aguardando Aprovação Diretoria Pedido Aprovado Ag…" at bounding box center [593, 329] width 346 height 31
click at [200, 501] on button "Filtrar Lista" at bounding box center [158, 497] width 222 height 31
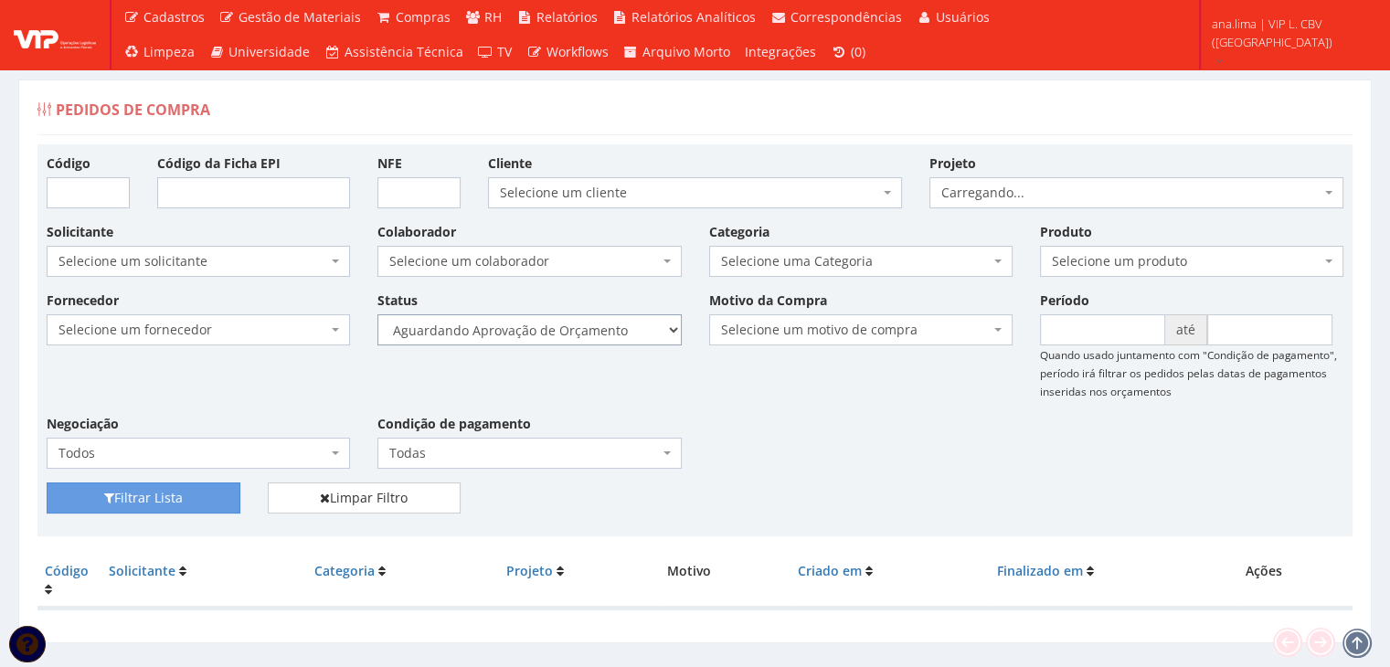
click at [589, 334] on select "Selecione um status Cancelado Aguardando Aprovação Diretoria Pedido Aprovado Ag…" at bounding box center [528, 329] width 303 height 31
select select "1"
click at [377, 314] on select "Selecione um status Cancelado Aguardando Aprovação Diretoria Pedido Aprovado Ag…" at bounding box center [528, 329] width 303 height 31
click at [187, 498] on button "Filtrar Lista" at bounding box center [144, 497] width 194 height 31
click at [577, 332] on select "Selecione um status Cancelado Aguardando Aprovação Diretoria Pedido Aprovado Ag…" at bounding box center [528, 329] width 303 height 31
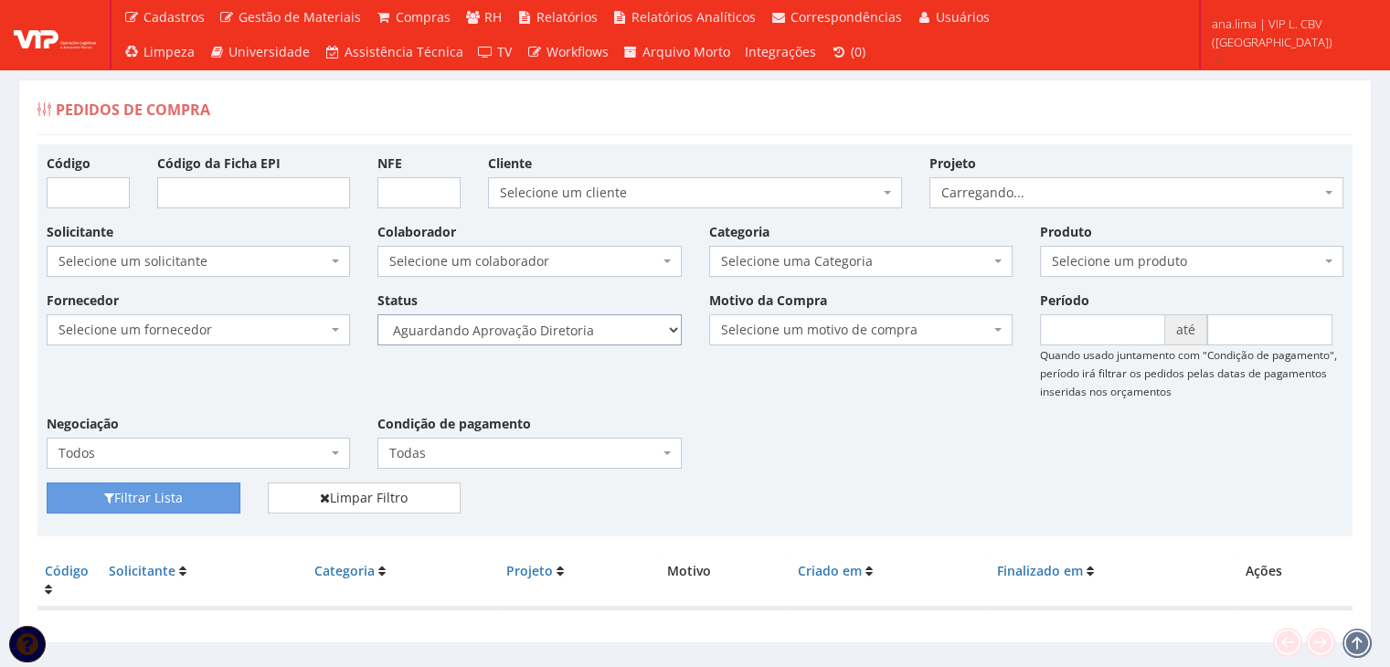
select select "4"
click at [377, 314] on select "Selecione um status Cancelado Aguardando Aprovação Diretoria Pedido Aprovado Ag…" at bounding box center [528, 329] width 303 height 31
click at [168, 493] on button "Filtrar Lista" at bounding box center [144, 497] width 194 height 31
click at [632, 338] on select "Selecione um status Cancelado Aguardando Aprovação Diretoria Pedido Aprovado Ag…" at bounding box center [528, 329] width 303 height 31
select select "1"
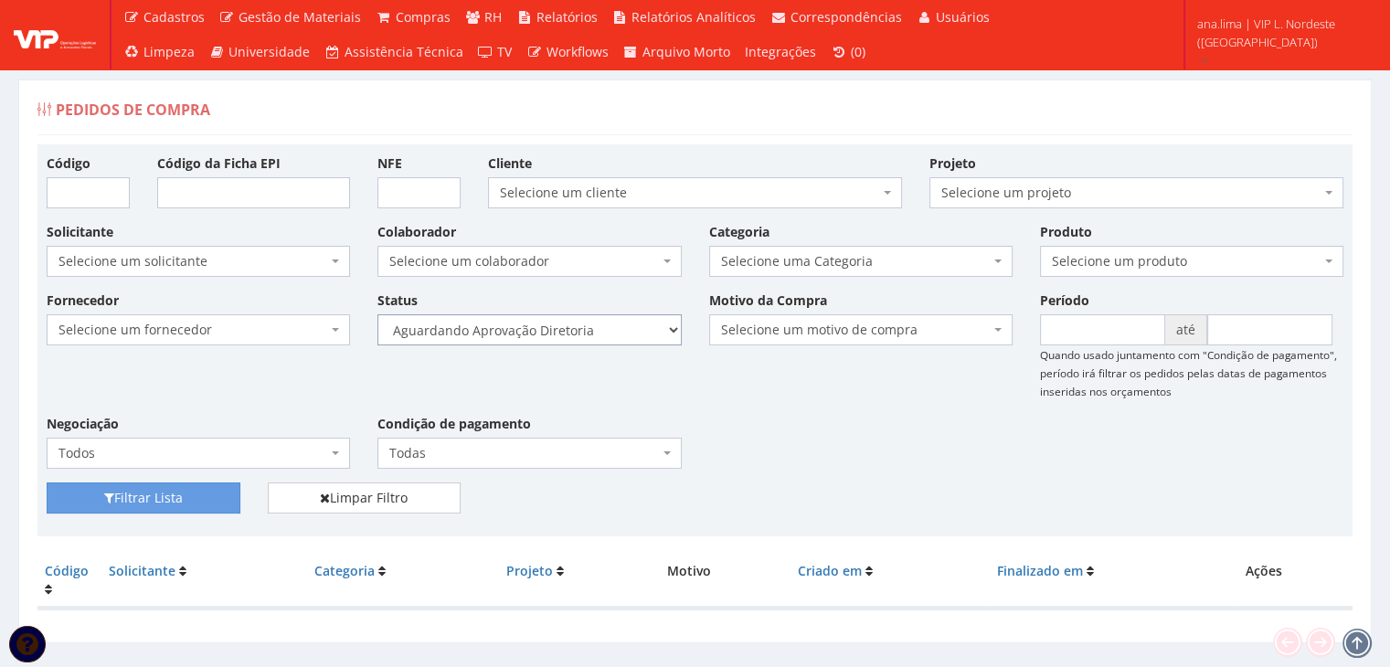
click at [377, 314] on select "Selecione um status Cancelado Aguardando Aprovação Diretoria Pedido Aprovado Ag…" at bounding box center [528, 329] width 303 height 31
click at [190, 486] on button "Filtrar Lista" at bounding box center [144, 497] width 194 height 31
select select "4"
click at [377, 314] on select "Selecione um status Cancelado Aguardando Aprovação Diretoria Pedido Aprovado Ag…" at bounding box center [528, 329] width 303 height 31
click at [212, 498] on button "Filtrar Lista" at bounding box center [144, 497] width 194 height 31
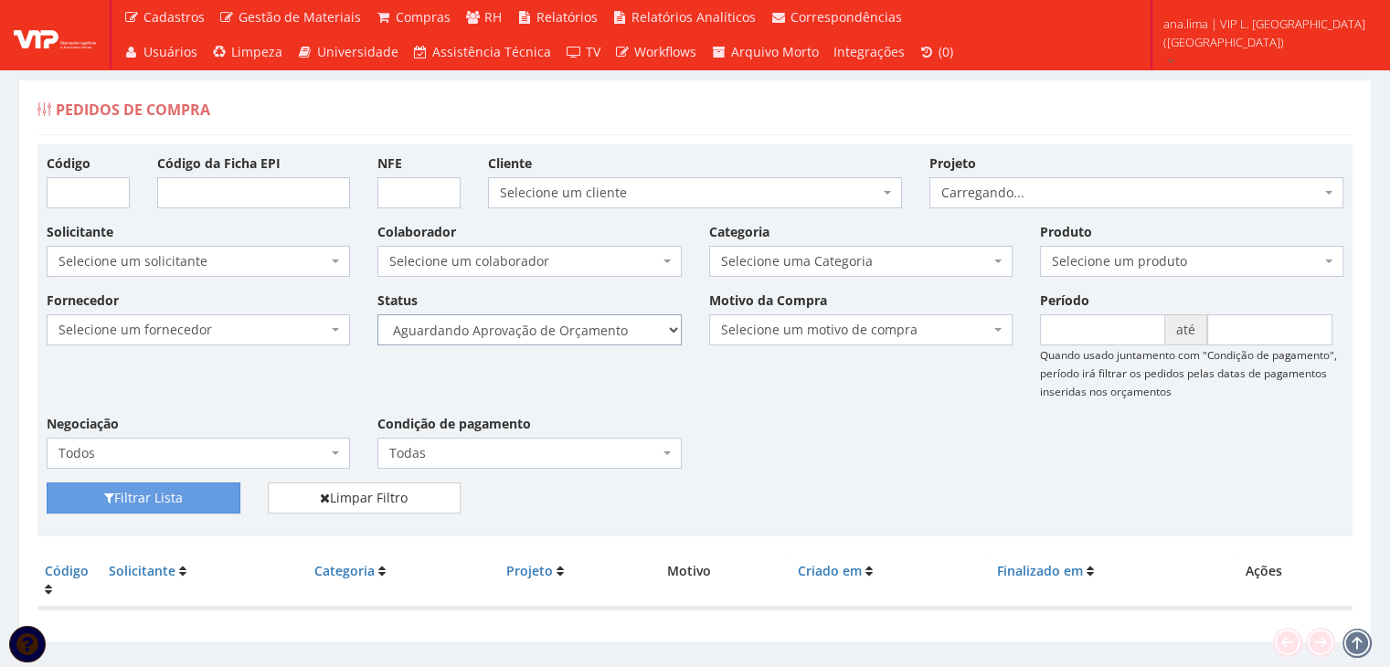
click at [610, 333] on select "Selecione um status Cancelado Aguardando Aprovação Diretoria Pedido Aprovado Ag…" at bounding box center [528, 329] width 303 height 31
select select "1"
click at [377, 314] on select "Selecione um status Cancelado Aguardando Aprovação Diretoria Pedido Aprovado Ag…" at bounding box center [528, 329] width 303 height 31
click at [205, 500] on button "Filtrar Lista" at bounding box center [144, 497] width 194 height 31
click at [610, 333] on select "Selecione um status Cancelado Aguardando Aprovação Diretoria Pedido Aprovado Ag…" at bounding box center [528, 329] width 303 height 31
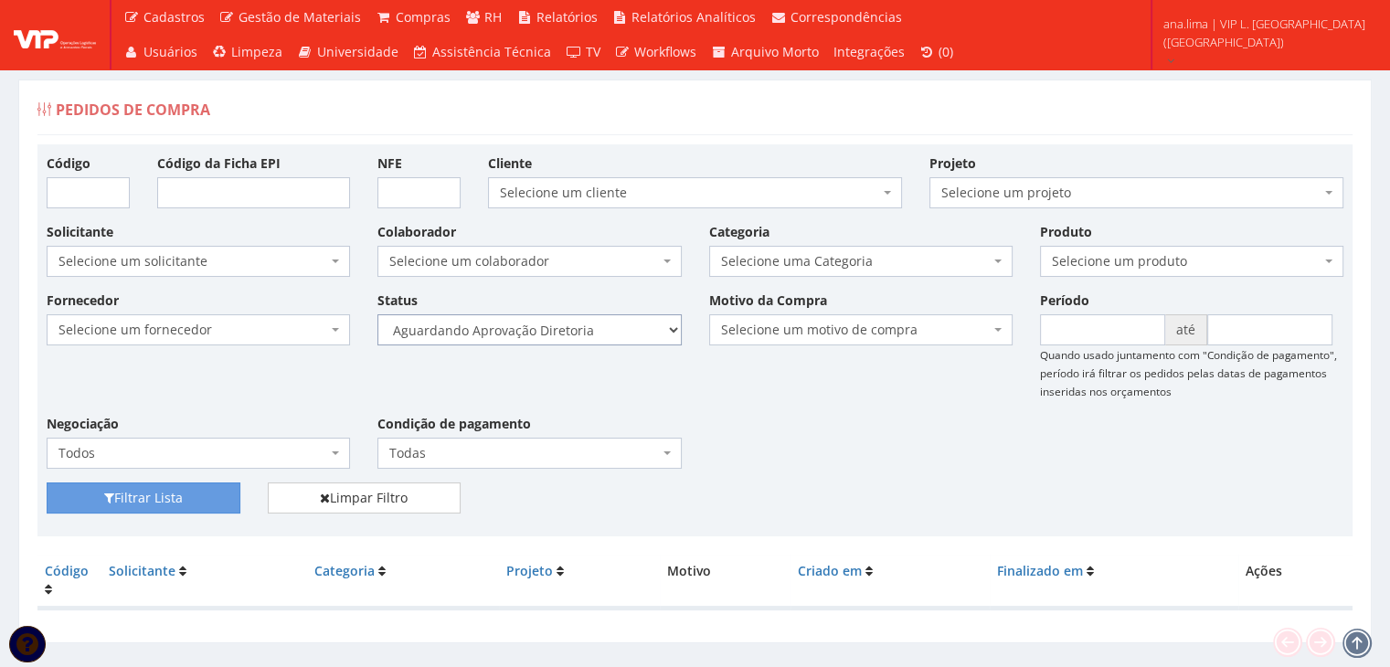
select select "4"
click at [377, 314] on select "Selecione um status Cancelado Aguardando Aprovação Diretoria Pedido Aprovado Ag…" at bounding box center [528, 329] width 303 height 31
click at [199, 492] on button "Filtrar Lista" at bounding box center [144, 497] width 194 height 31
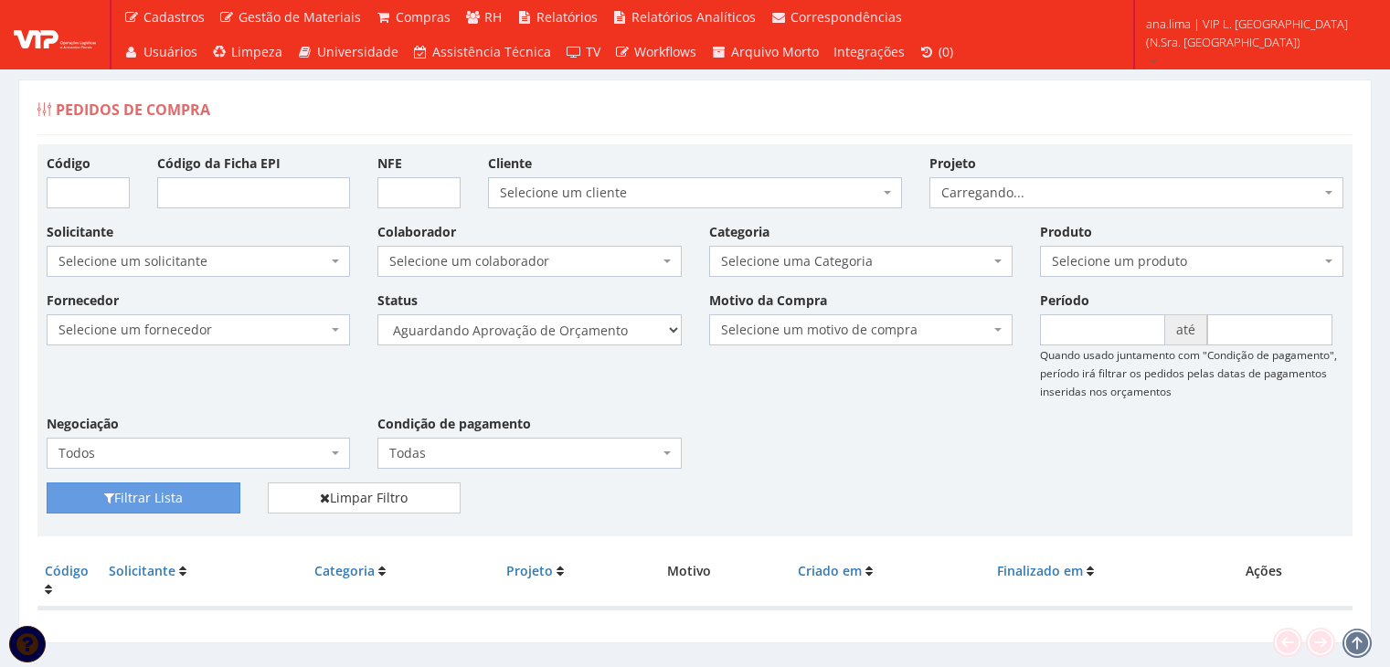
click at [592, 326] on select "Selecione um status Cancelado Aguardando Aprovação Diretoria Pedido Aprovado Ag…" at bounding box center [528, 329] width 303 height 31
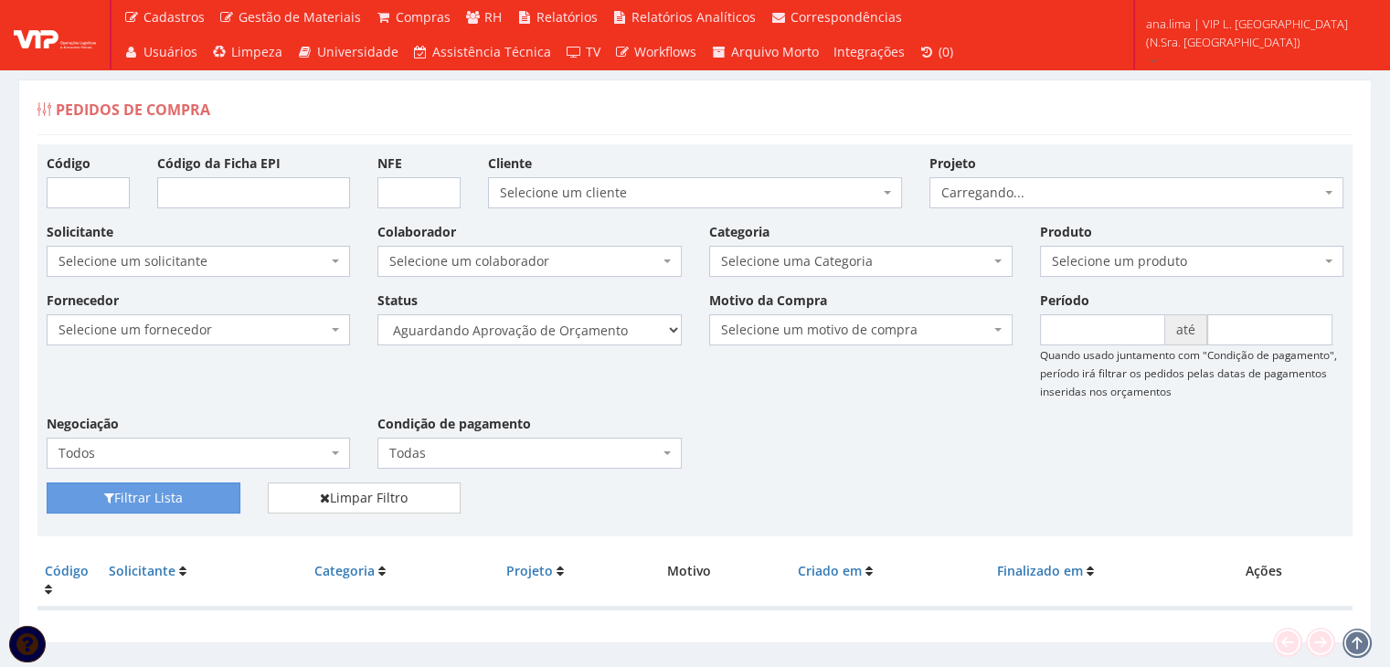
select select "1"
click at [377, 314] on select "Selecione um status Cancelado Aguardando Aprovação Diretoria Pedido Aprovado Ag…" at bounding box center [528, 329] width 303 height 31
drag, startPoint x: 216, startPoint y: 492, endPoint x: 492, endPoint y: 394, distance: 292.7
click at [216, 492] on button "Filtrar Lista" at bounding box center [144, 497] width 194 height 31
select select "4"
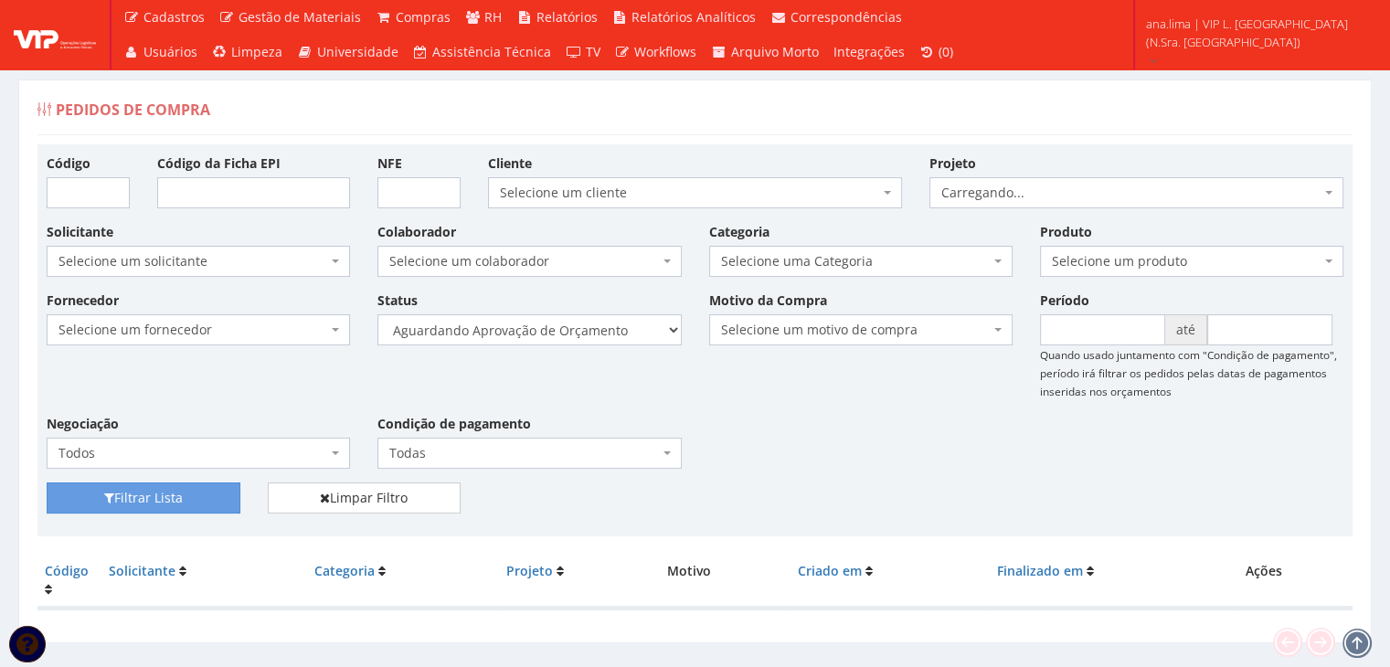
click at [377, 314] on select "Selecione um status Cancelado Aguardando Aprovação Diretoria Pedido Aprovado Ag…" at bounding box center [528, 329] width 303 height 31
click at [205, 489] on button "Filtrar Lista" at bounding box center [144, 497] width 194 height 31
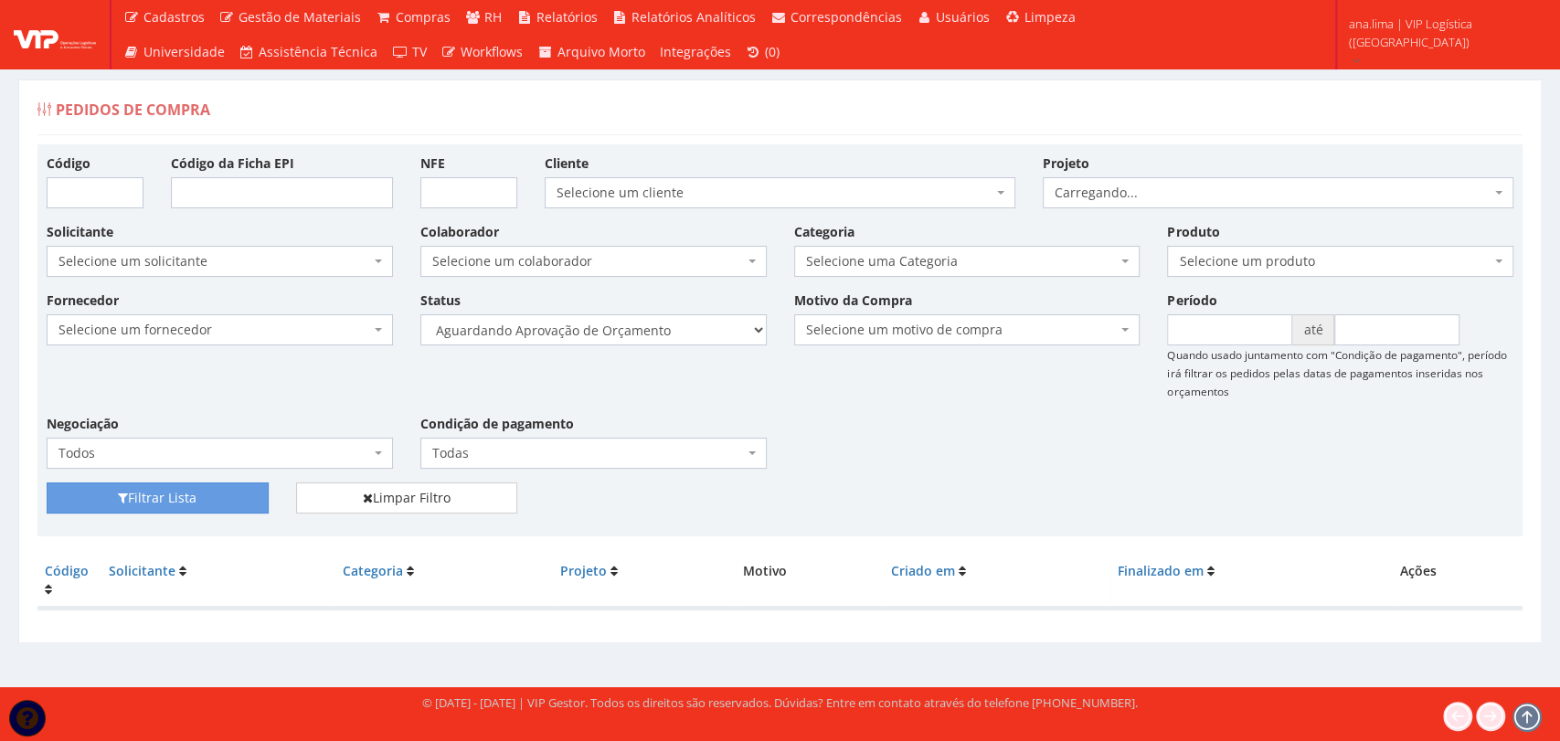
select select "1"
click at [420, 314] on select "Selecione um status Cancelado Aguardando Aprovação Diretoria Pedido Aprovado Ag…" at bounding box center [593, 329] width 346 height 31
drag, startPoint x: 202, startPoint y: 497, endPoint x: 492, endPoint y: 429, distance: 297.4
click at [202, 496] on button "Filtrar Lista" at bounding box center [158, 497] width 222 height 31
select select "4"
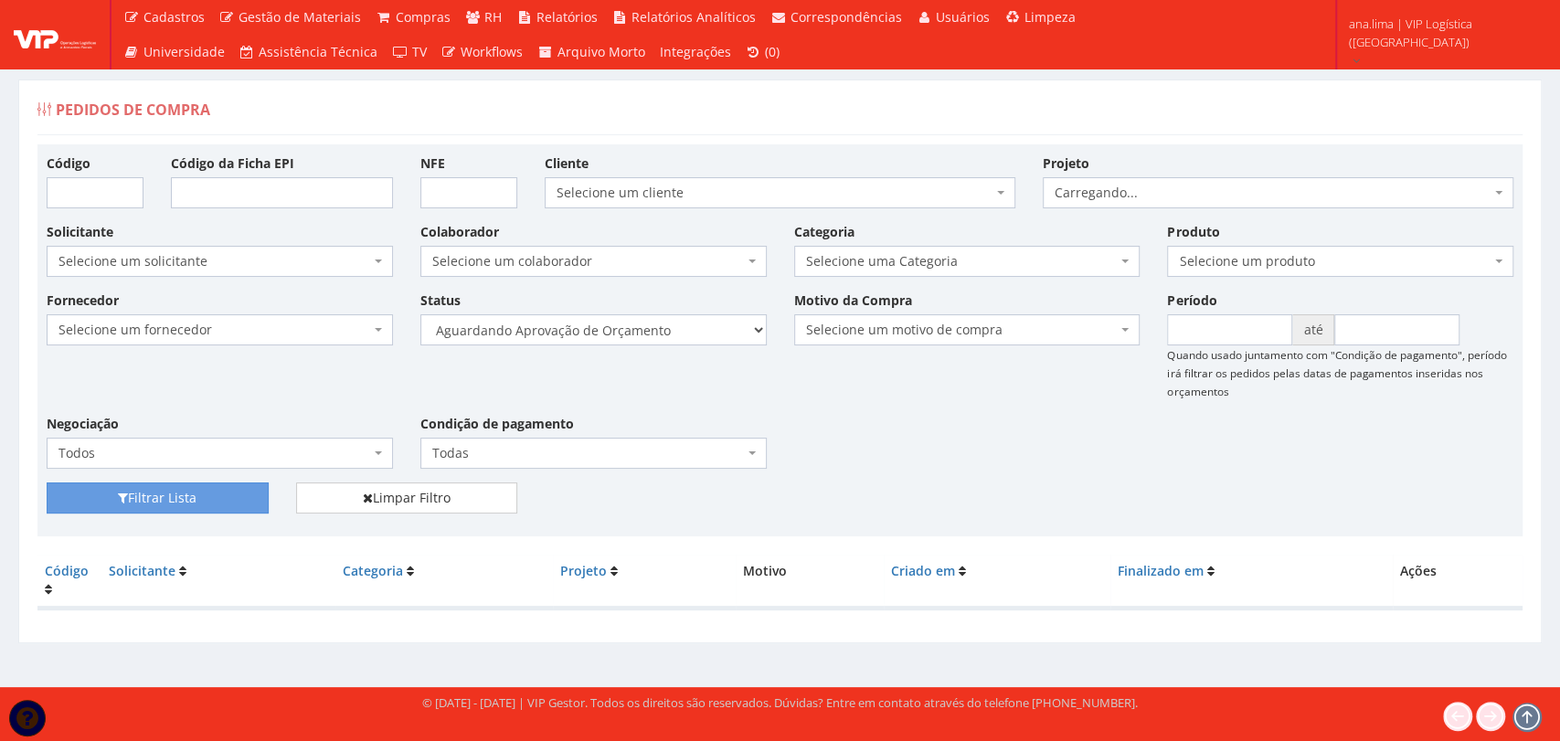
click at [420, 314] on select "Selecione um status Cancelado Aguardando Aprovação Diretoria Pedido Aprovado Ag…" at bounding box center [593, 329] width 346 height 31
click at [222, 492] on button "Filtrar Lista" at bounding box center [158, 497] width 222 height 31
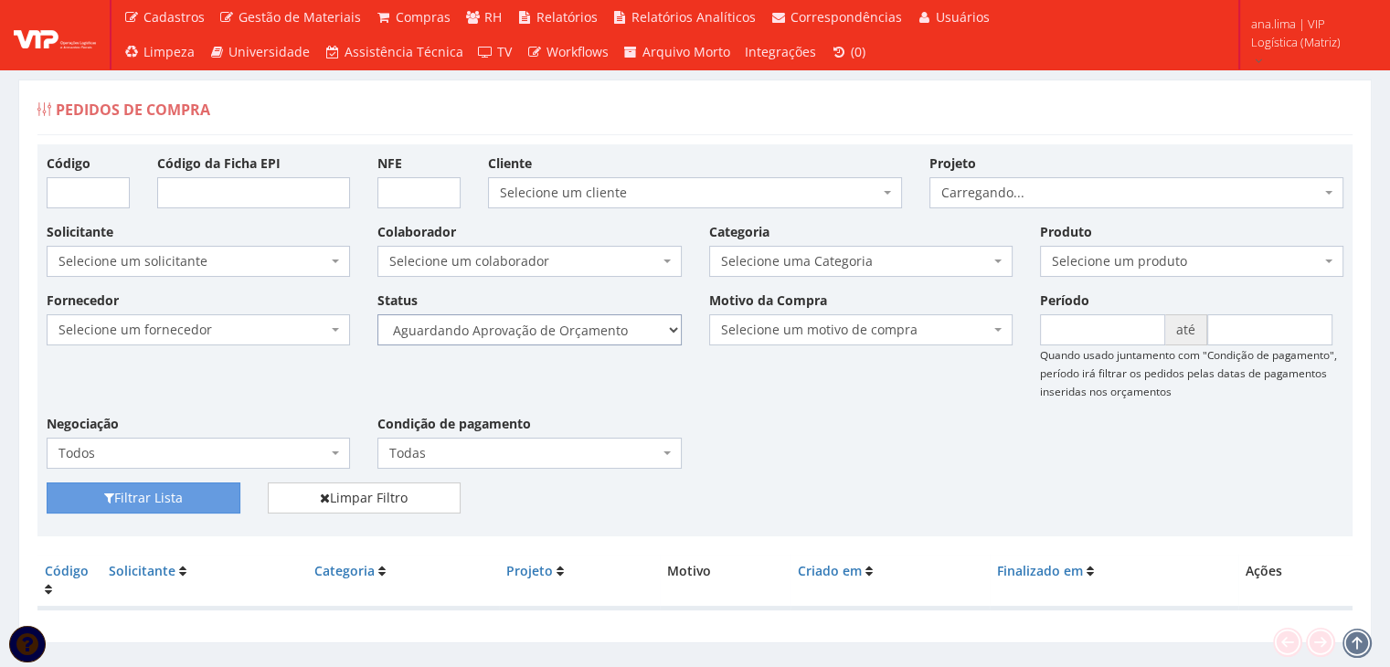
drag, startPoint x: 0, startPoint y: 0, endPoint x: 662, endPoint y: 329, distance: 739.6
click at [662, 329] on select "Selecione um status Cancelado Aguardando Aprovação Diretoria Pedido Aprovado Ag…" at bounding box center [528, 329] width 303 height 31
select select "1"
click at [377, 314] on select "Selecione um status Cancelado Aguardando Aprovação Diretoria Pedido Aprovado Ag…" at bounding box center [528, 329] width 303 height 31
click at [192, 501] on button "Filtrar Lista" at bounding box center [144, 497] width 194 height 31
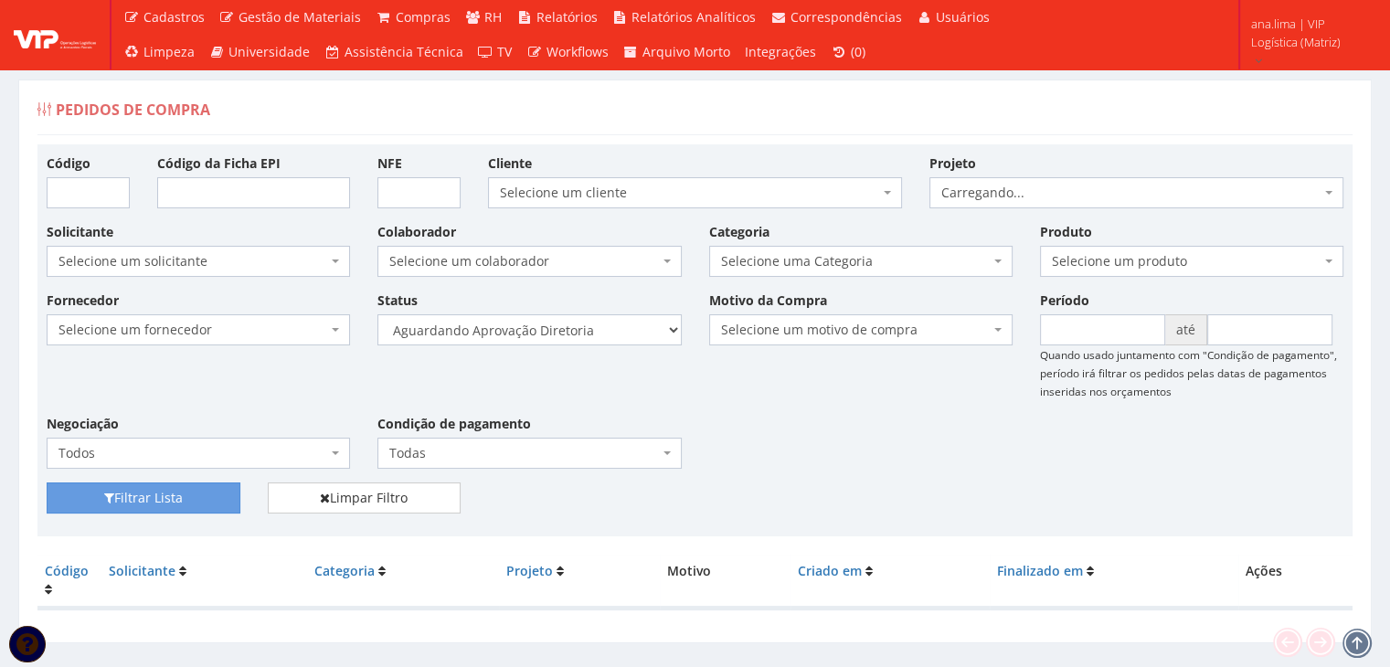
select select "4"
click at [377, 314] on select "Selecione um status Cancelado Aguardando Aprovação Diretoria Pedido Aprovado Ag…" at bounding box center [528, 329] width 303 height 31
click at [136, 503] on button "Filtrar Lista" at bounding box center [144, 497] width 194 height 31
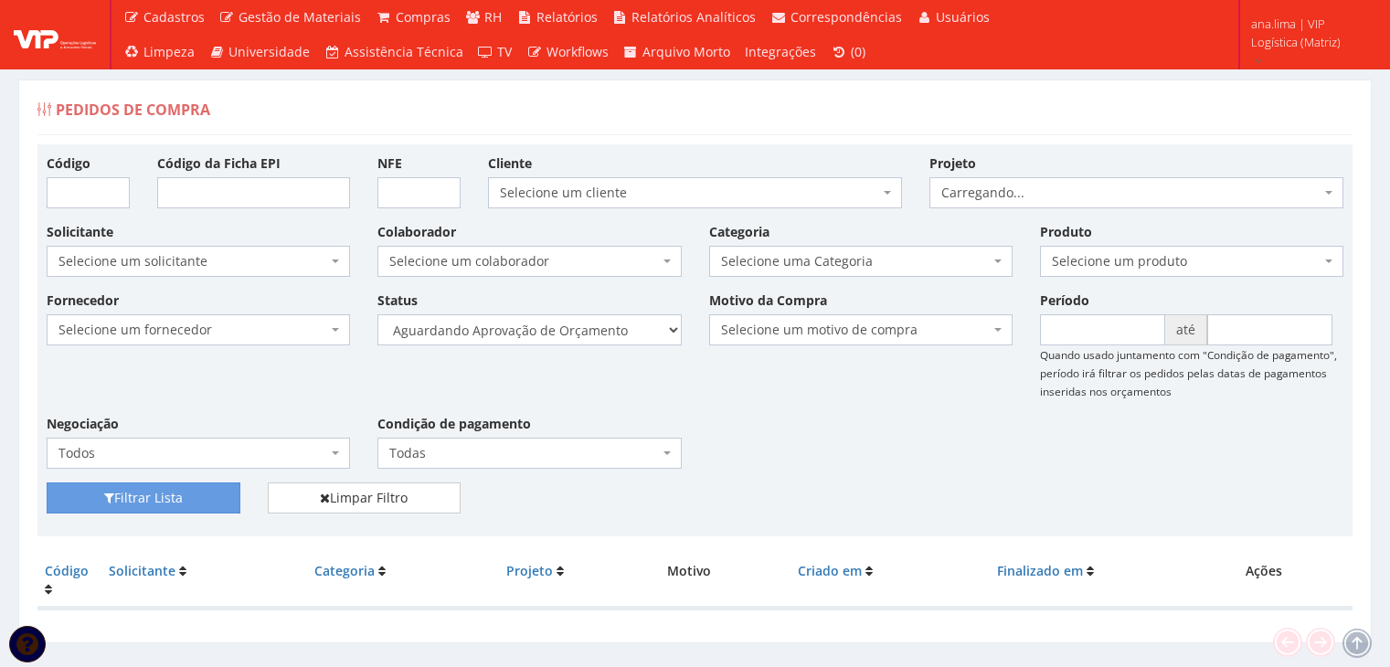
scroll to position [37, 0]
